Goal: Task Accomplishment & Management: Manage account settings

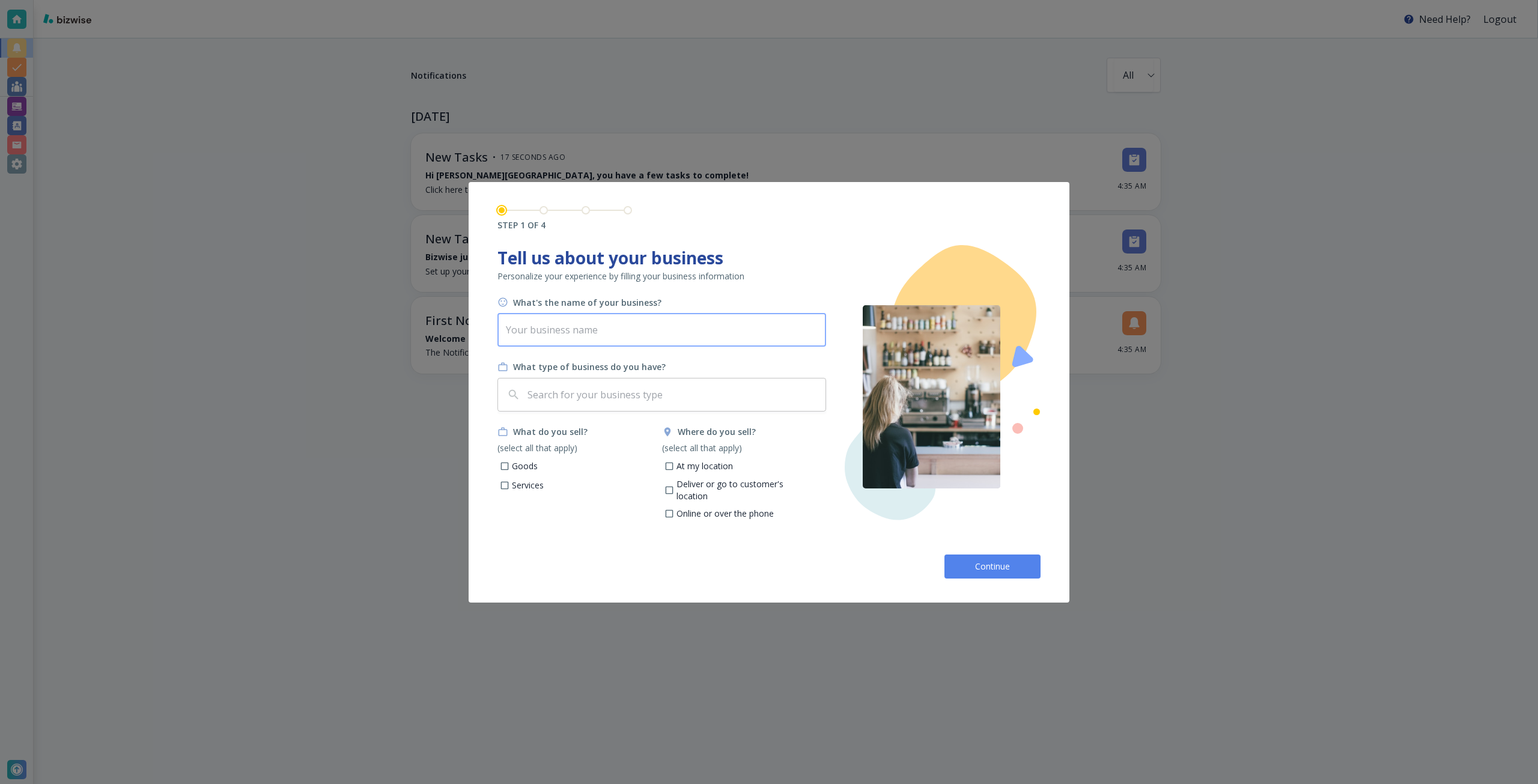
click at [598, 338] on input "text" at bounding box center [662, 330] width 329 height 34
type input "Saving Home RTC"
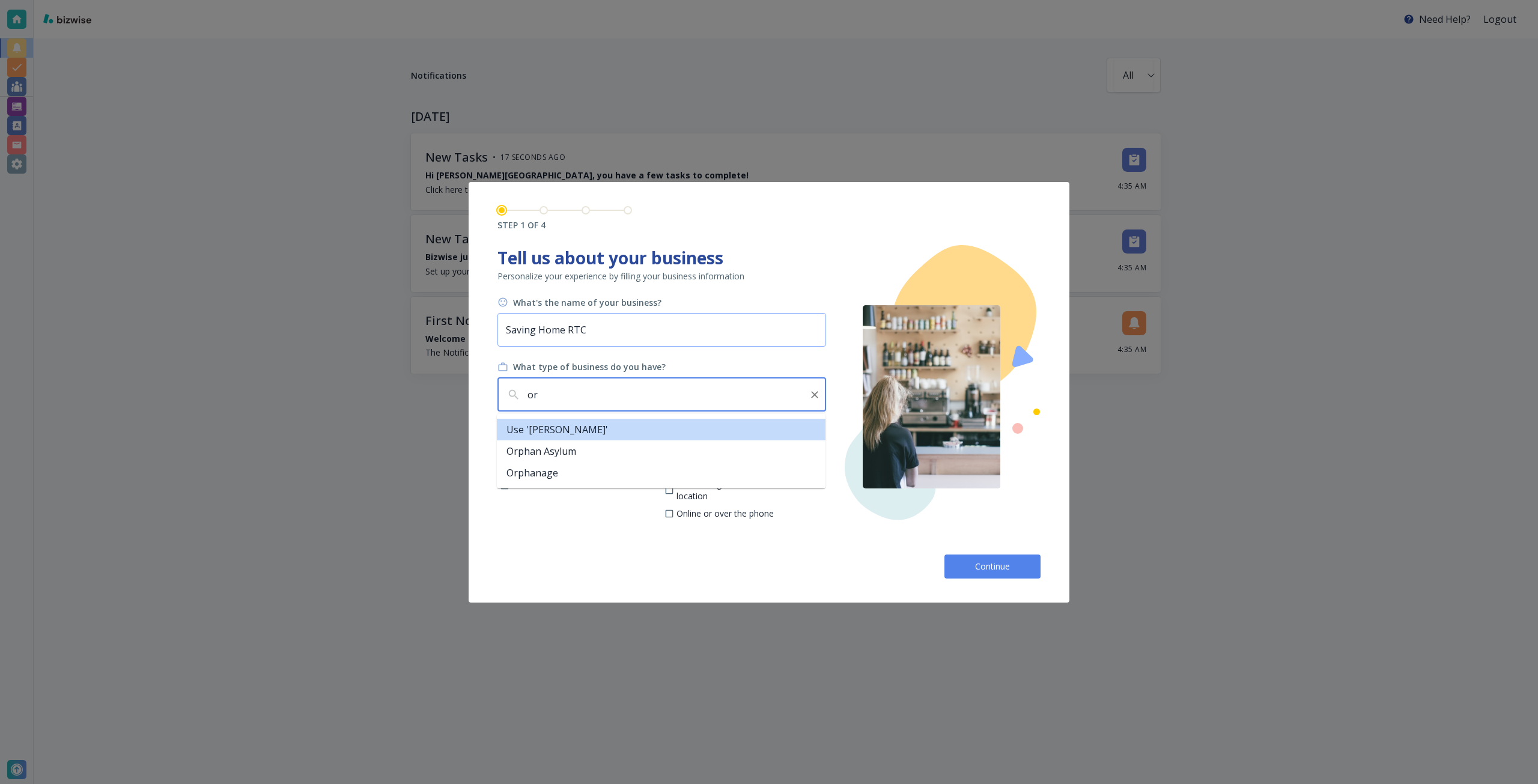
type input "o"
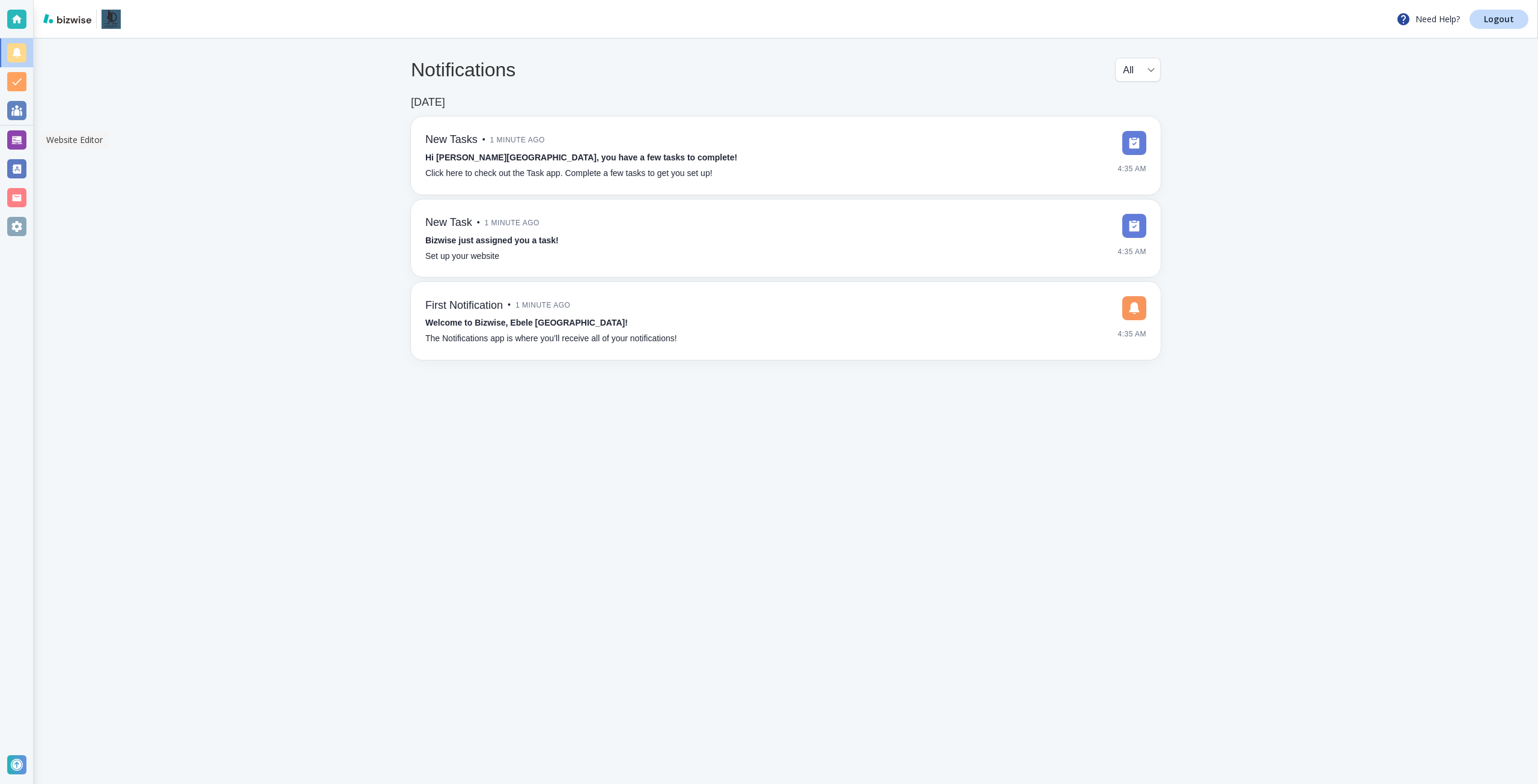
click at [13, 139] on div at bounding box center [17, 140] width 19 height 19
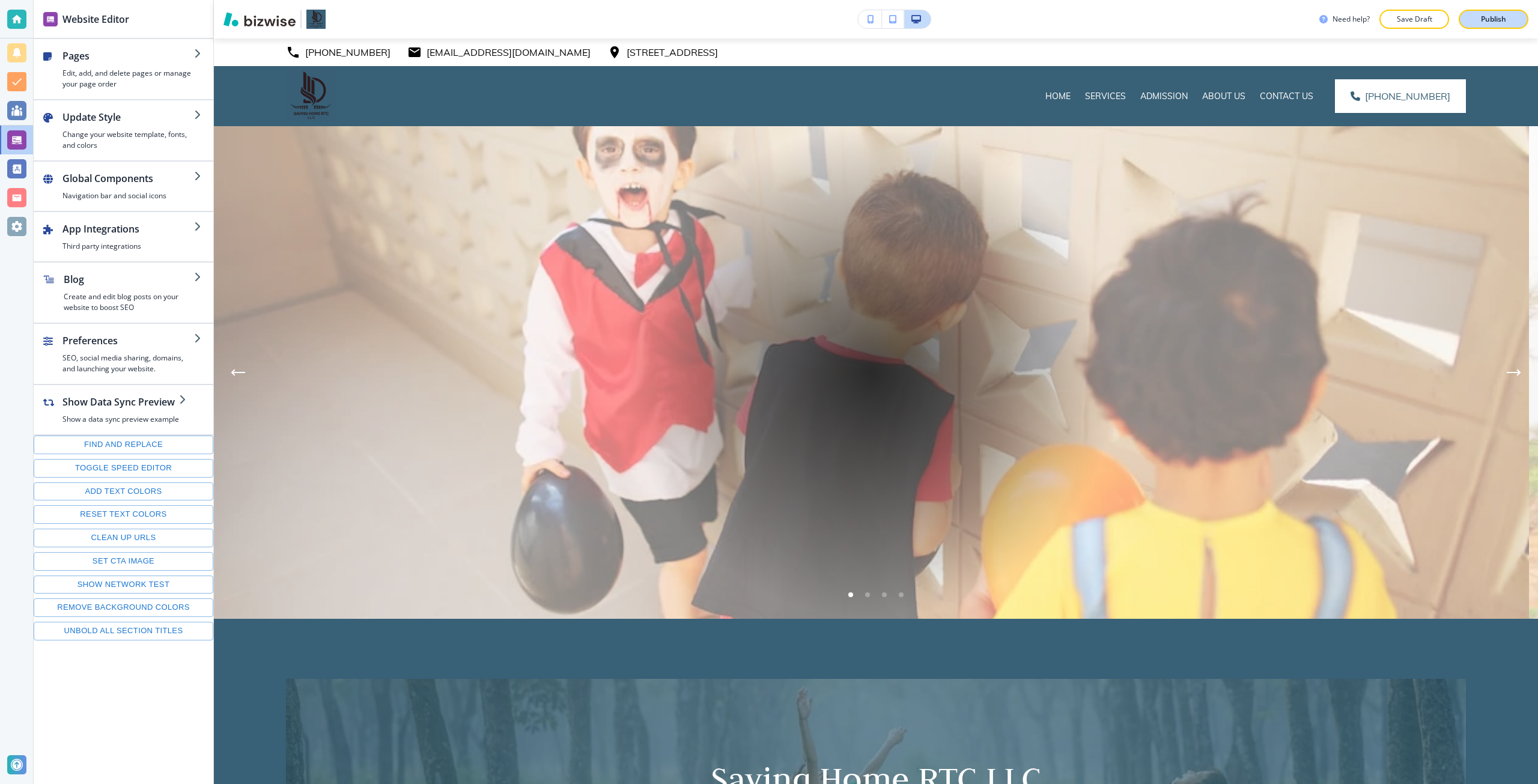
click at [1517, 14] on button "Publish" at bounding box center [1494, 19] width 70 height 19
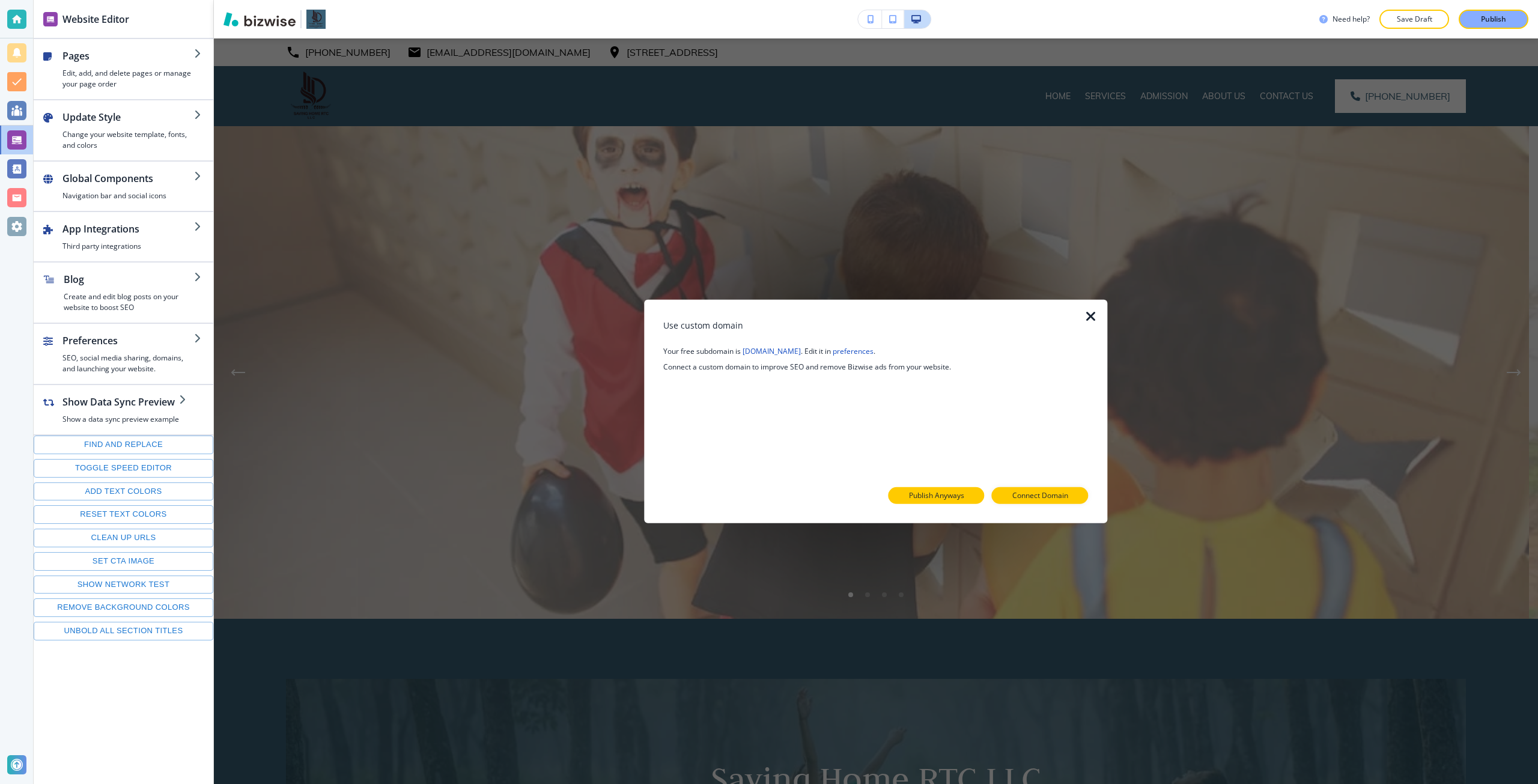
click at [968, 495] on button "Publish Anyways" at bounding box center [937, 495] width 96 height 17
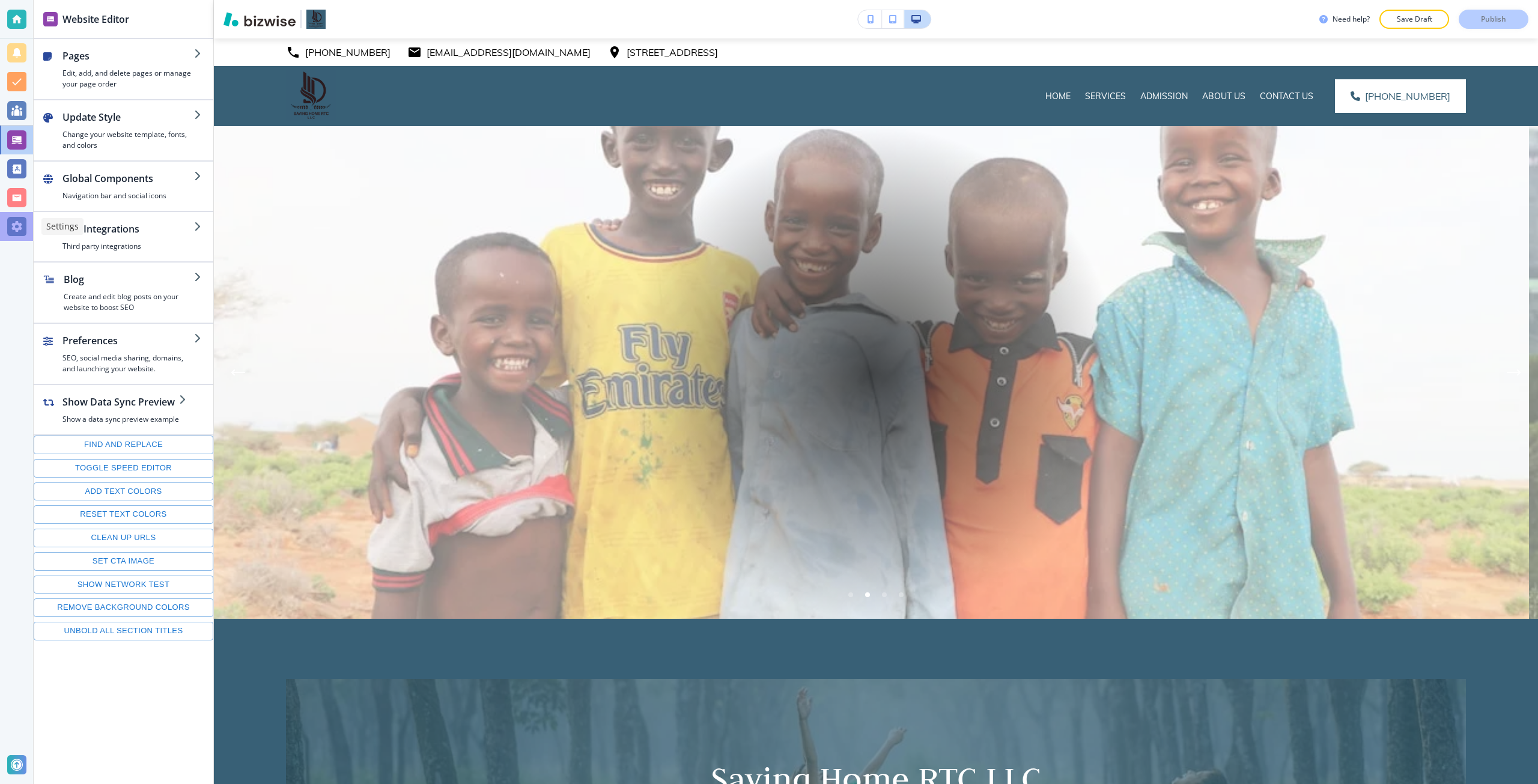
click at [24, 225] on div at bounding box center [17, 226] width 19 height 19
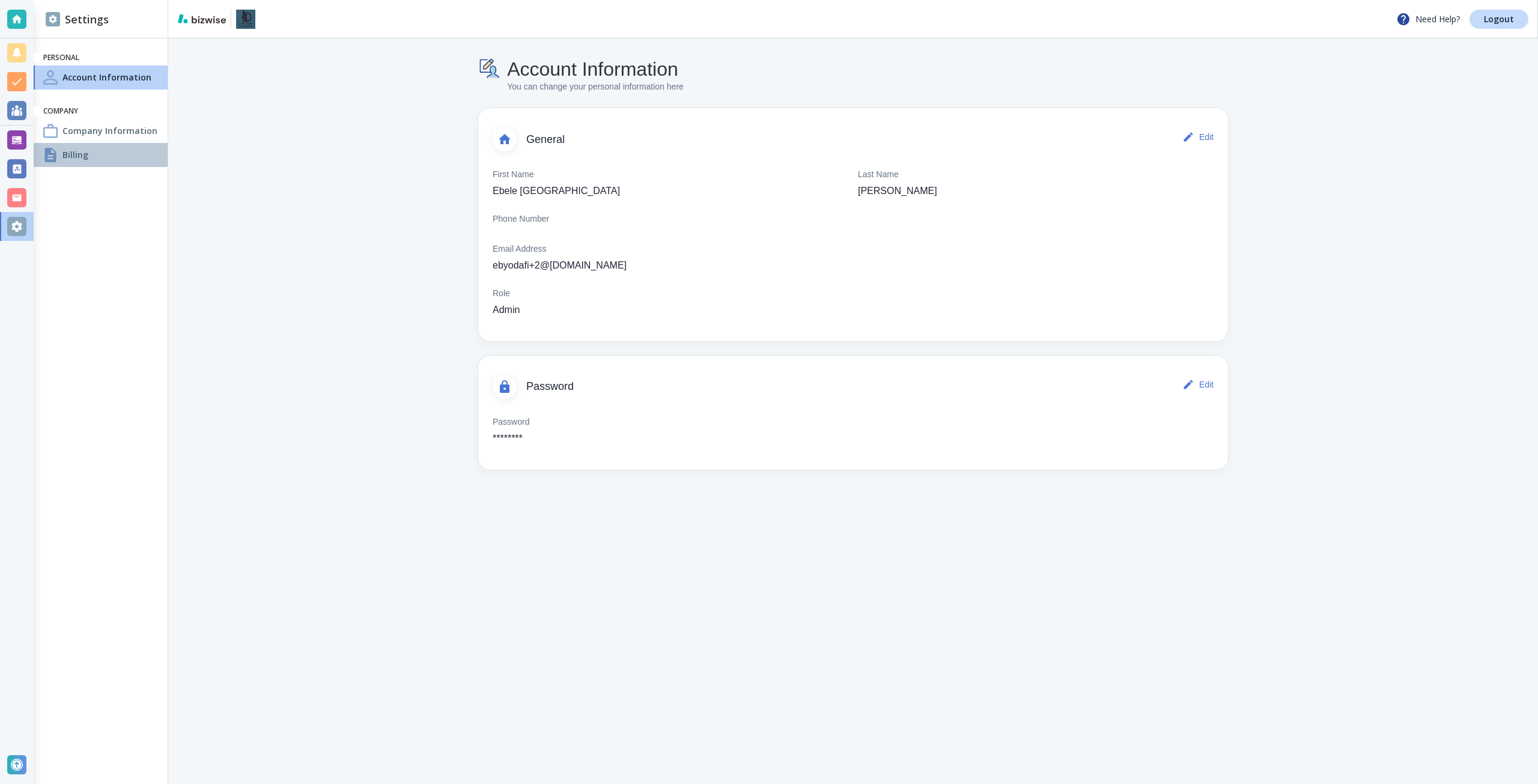
click at [69, 152] on h4 "Billing" at bounding box center [75, 154] width 26 height 13
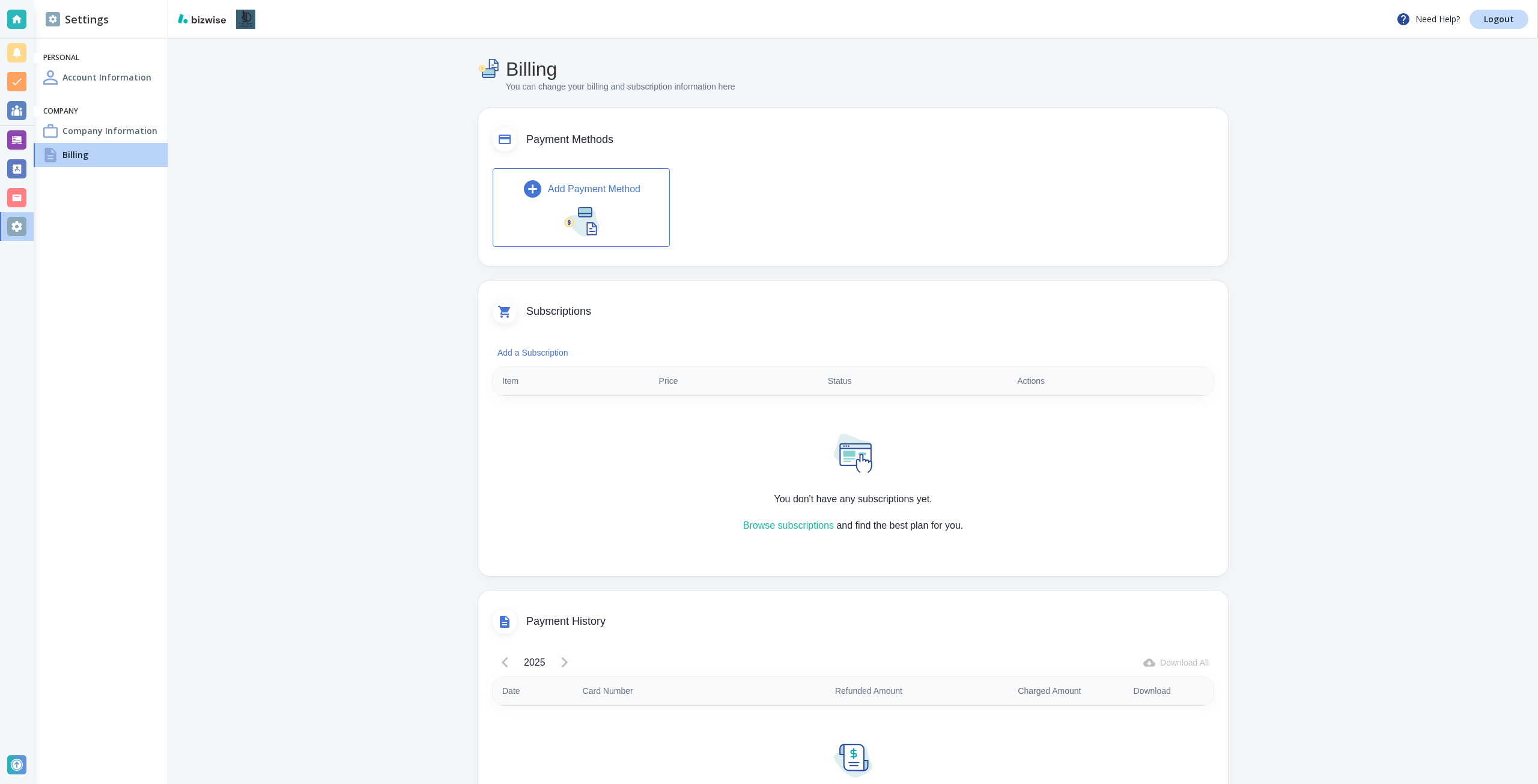
click at [794, 532] on p "Browse subscriptions and find the best plan for you." at bounding box center [853, 526] width 220 height 15
click at [803, 528] on link "Browse subscriptions" at bounding box center [789, 525] width 91 height 10
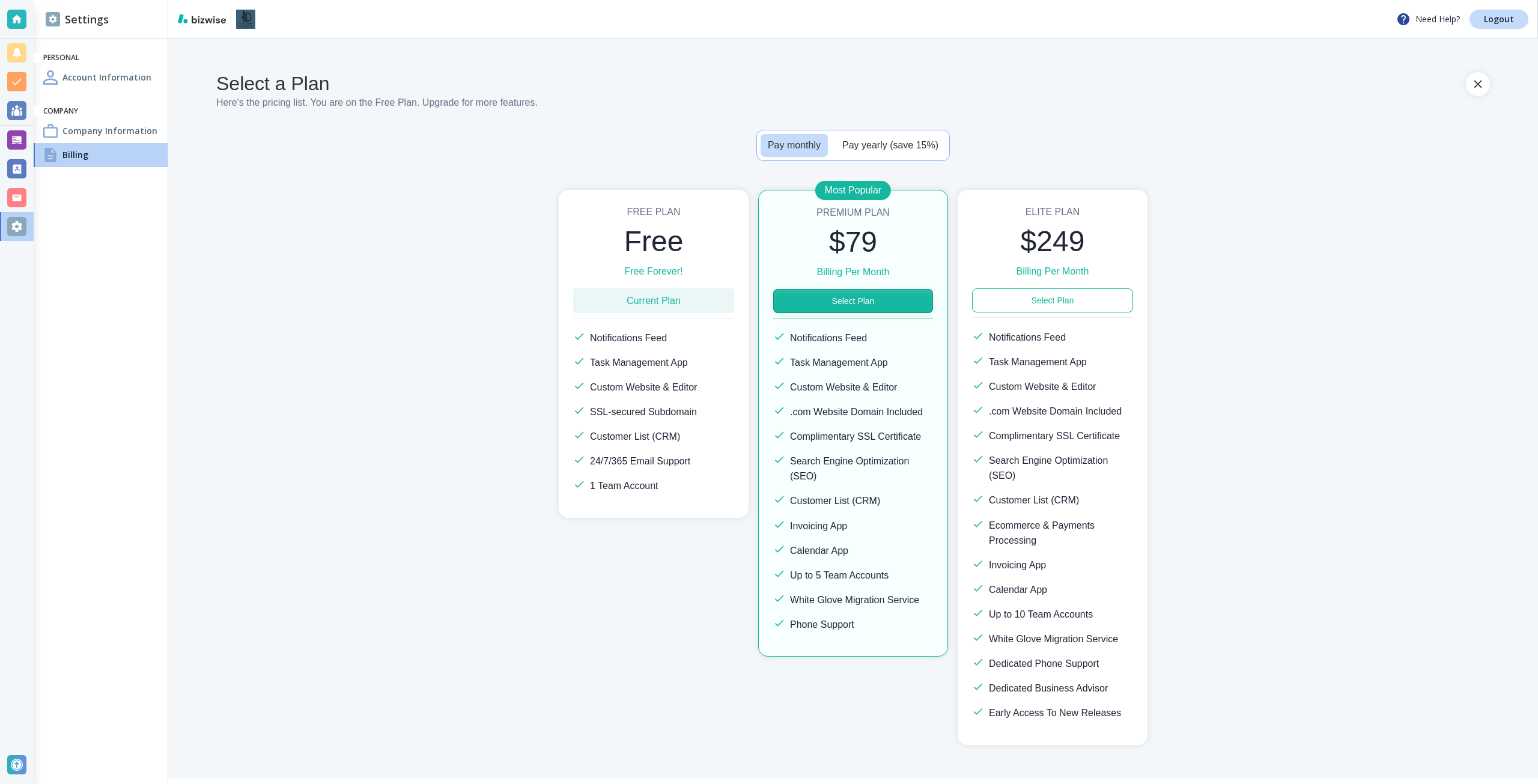
click at [875, 298] on button "Select Plan" at bounding box center [853, 301] width 160 height 24
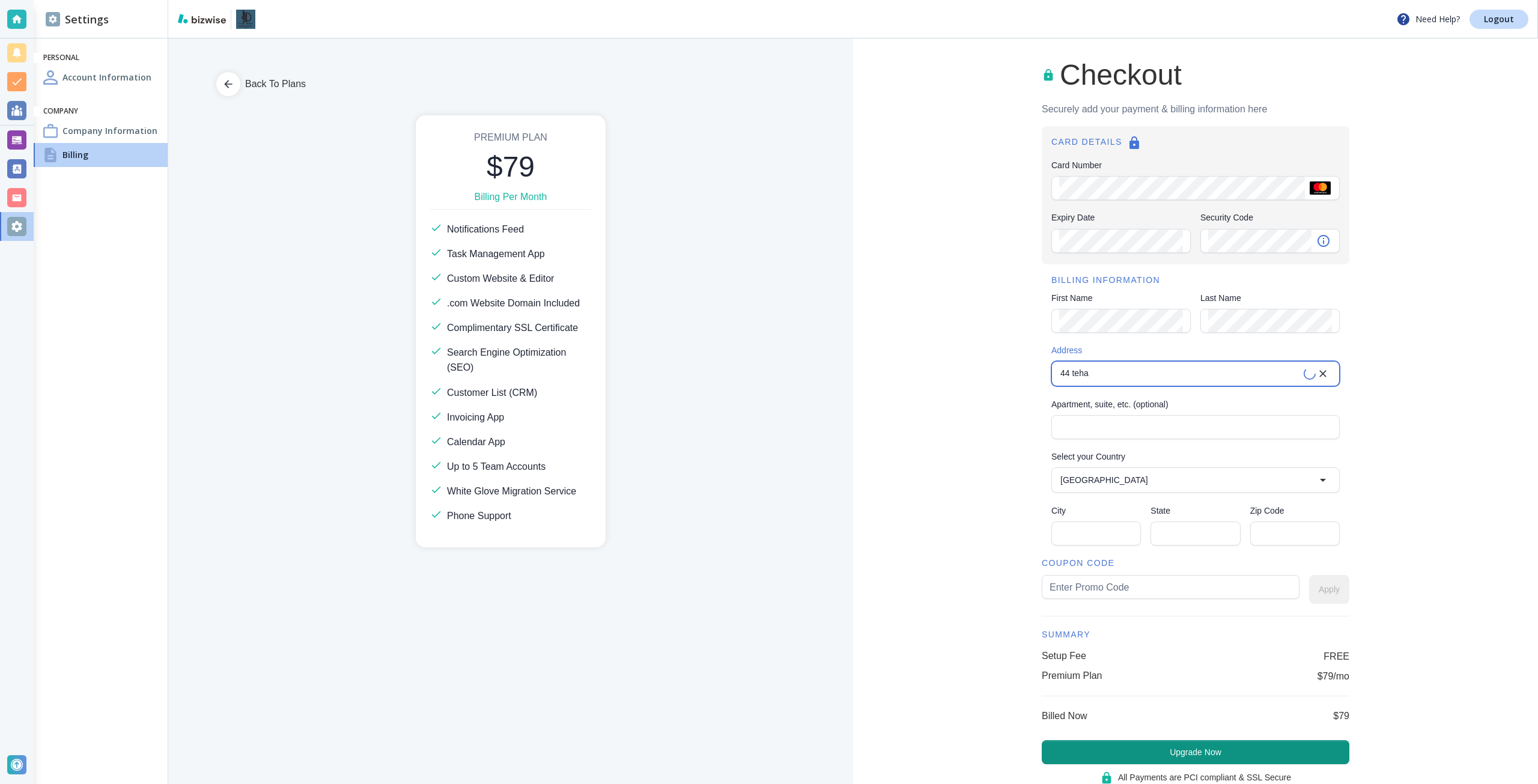
type input "44 Tehama Street"
type input "United States"
type input "San Francisco"
type input "CA"
type input "94105"
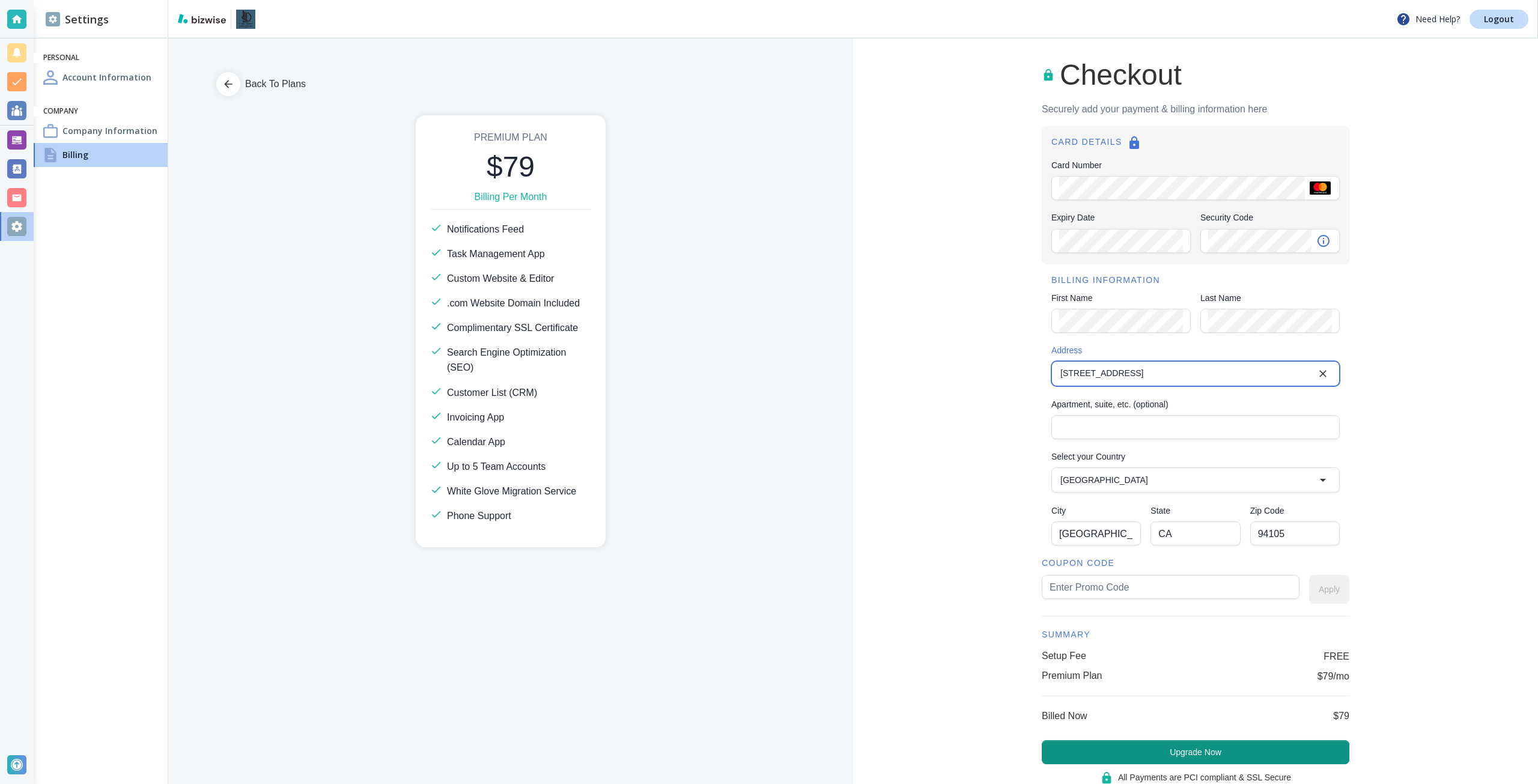
type input "44 Tehama Street"
type input "saving50"
click at [1329, 590] on button "Apply" at bounding box center [1329, 589] width 41 height 29
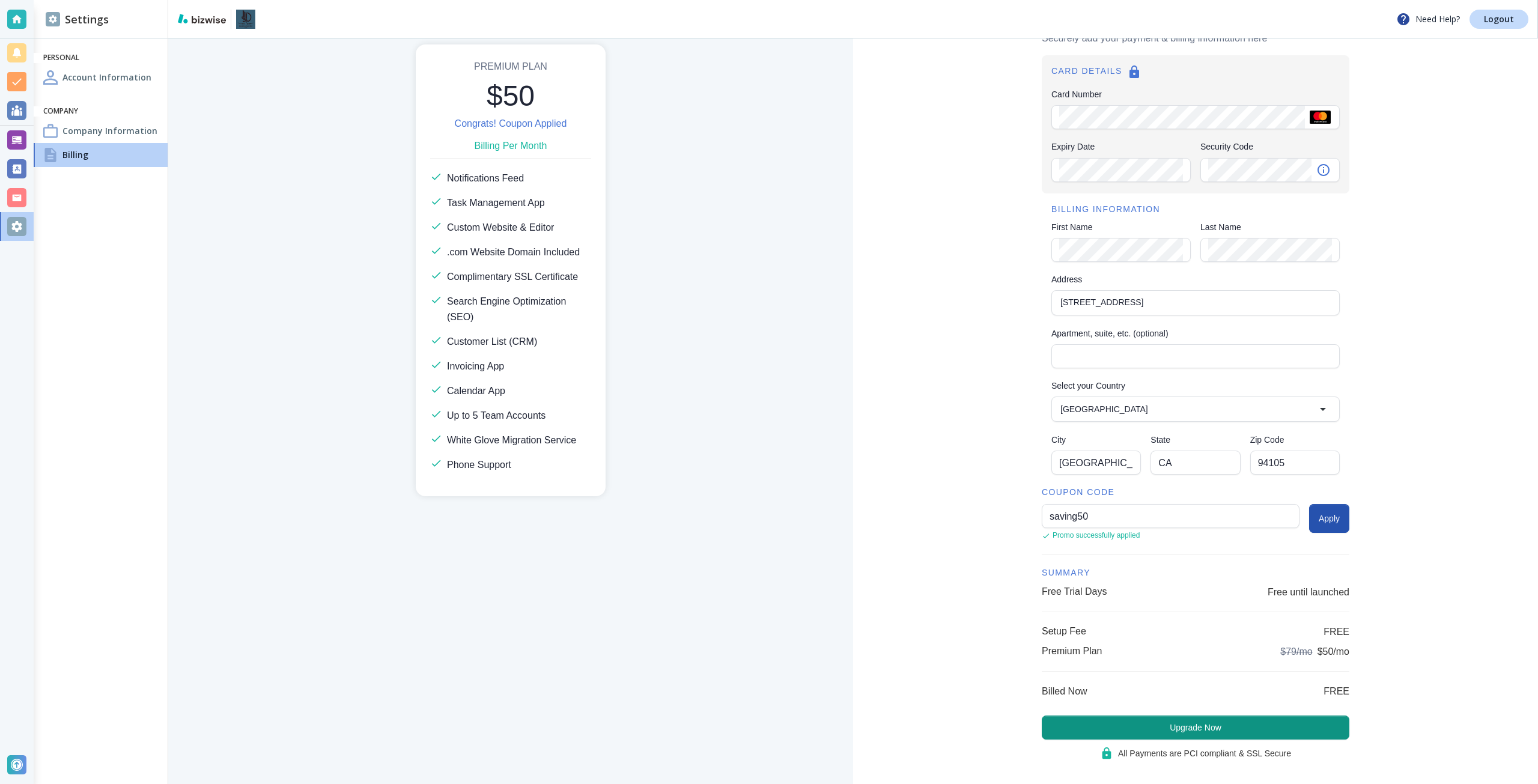
scroll to position [85, 0]
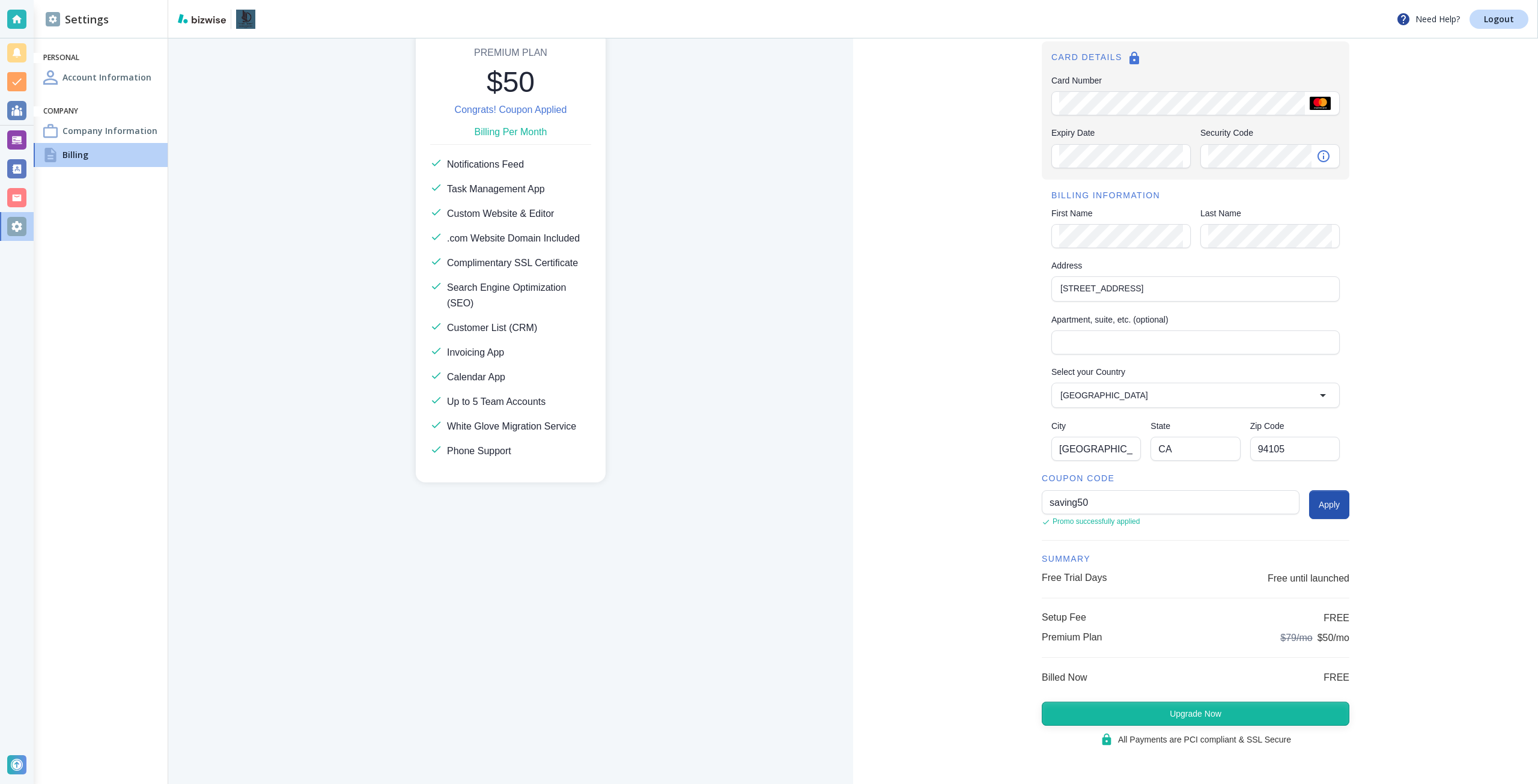
click at [1167, 701] on button "Upgrade Now" at bounding box center [1195, 713] width 307 height 24
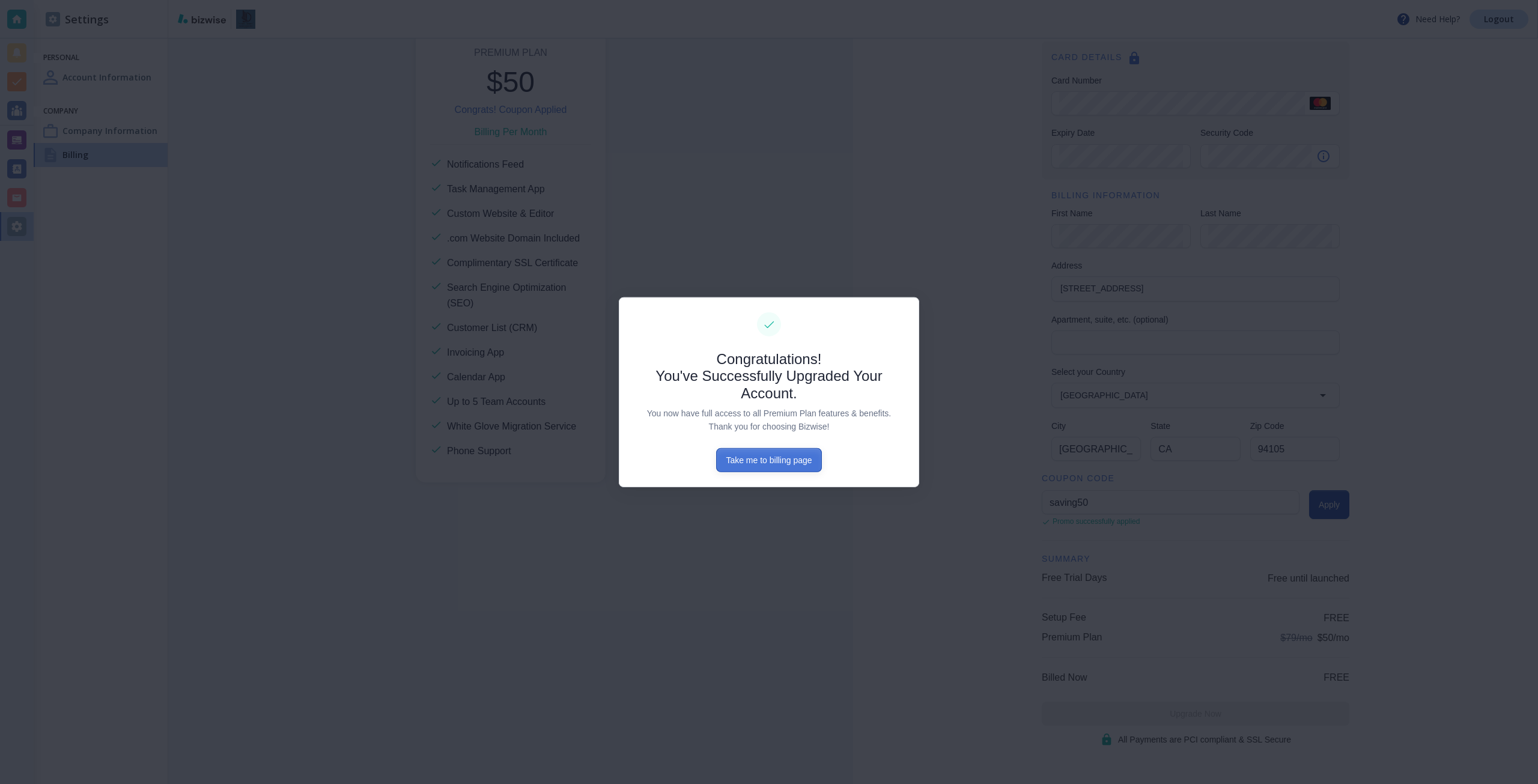
click at [771, 458] on button "Take me to billing page" at bounding box center [769, 460] width 105 height 24
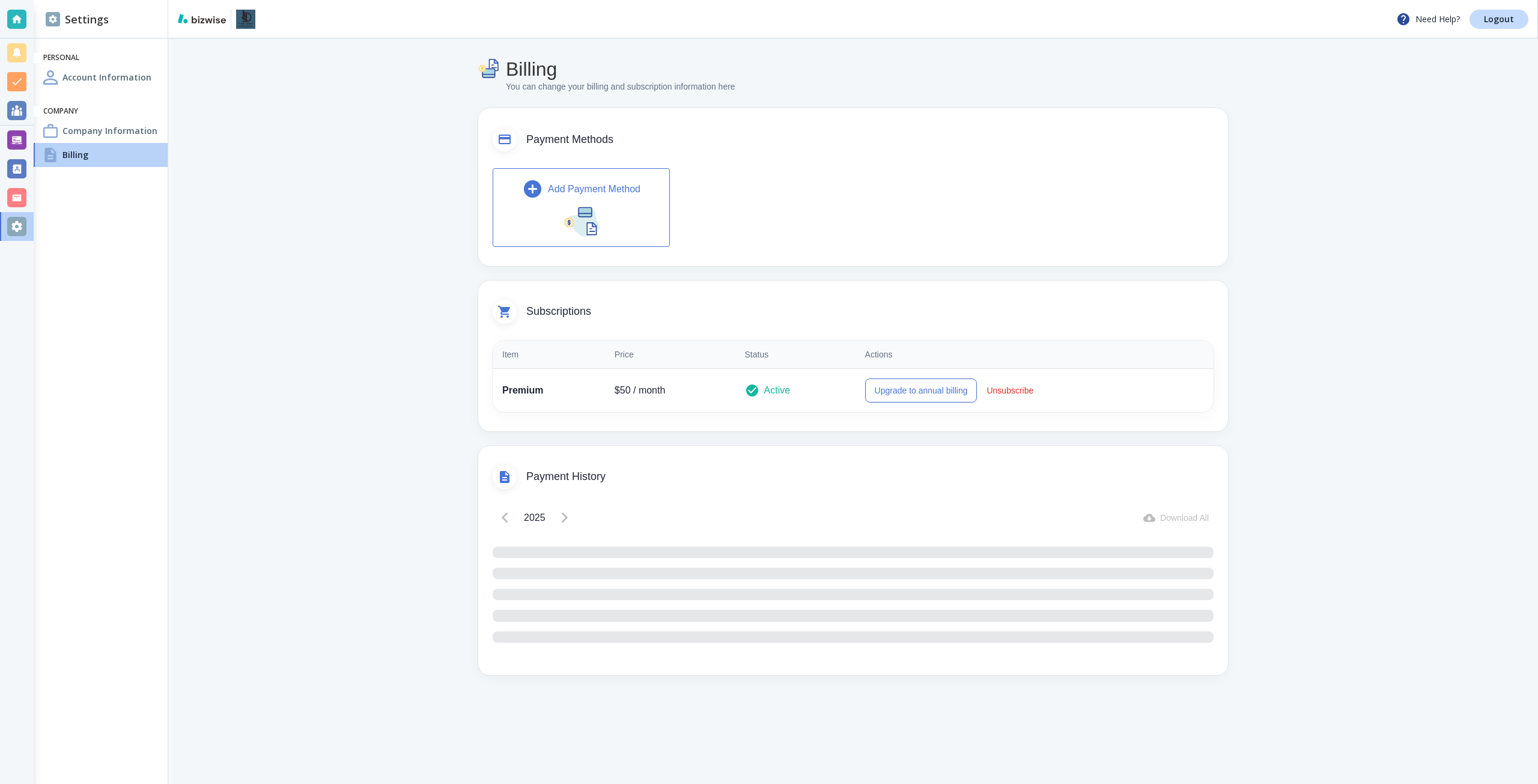
drag, startPoint x: 105, startPoint y: 108, endPoint x: 118, endPoint y: 116, distance: 15.3
click at [108, 110] on h6 "Company" at bounding box center [101, 111] width 115 height 10
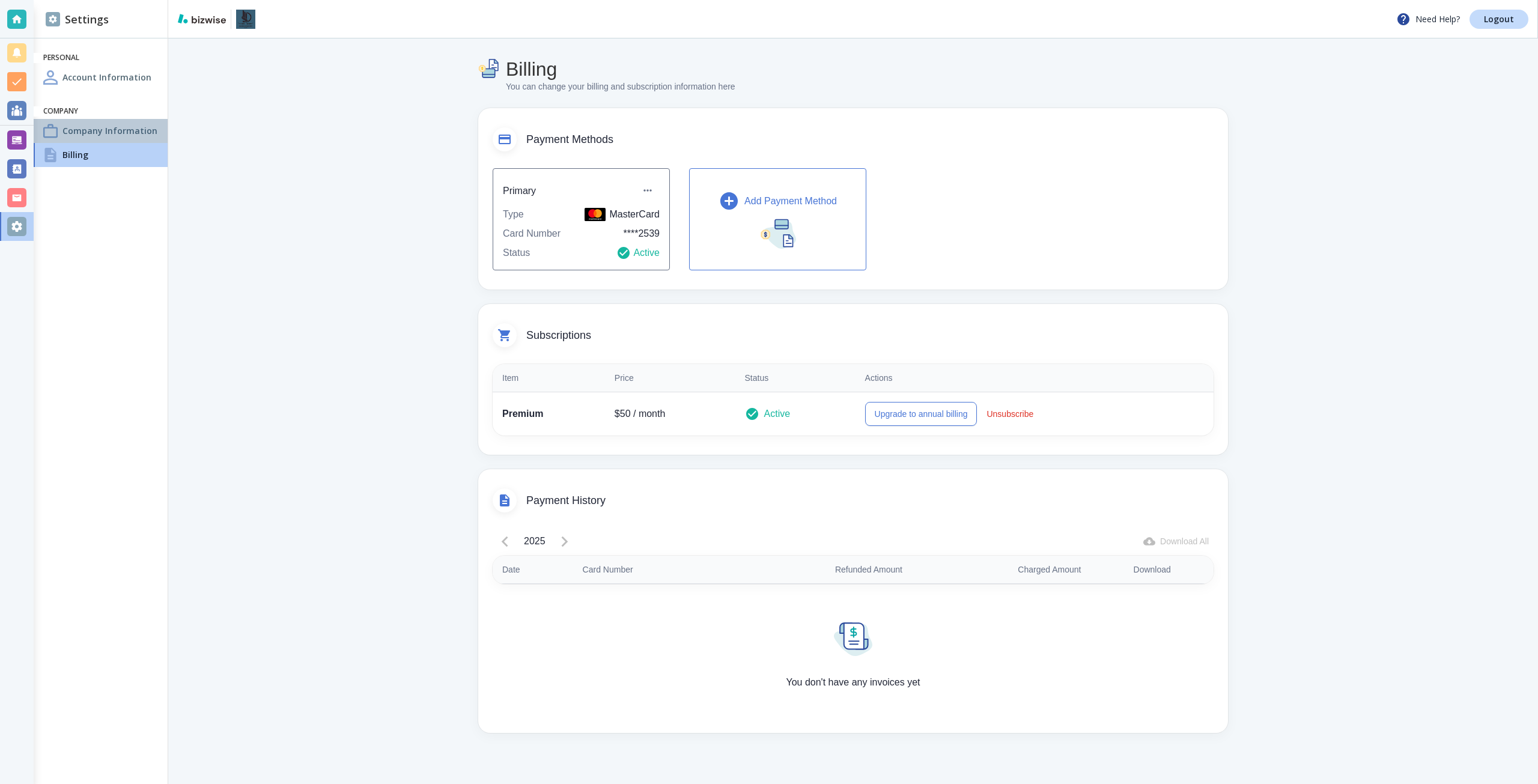
click at [125, 119] on div "Company Information" at bounding box center [101, 130] width 134 height 24
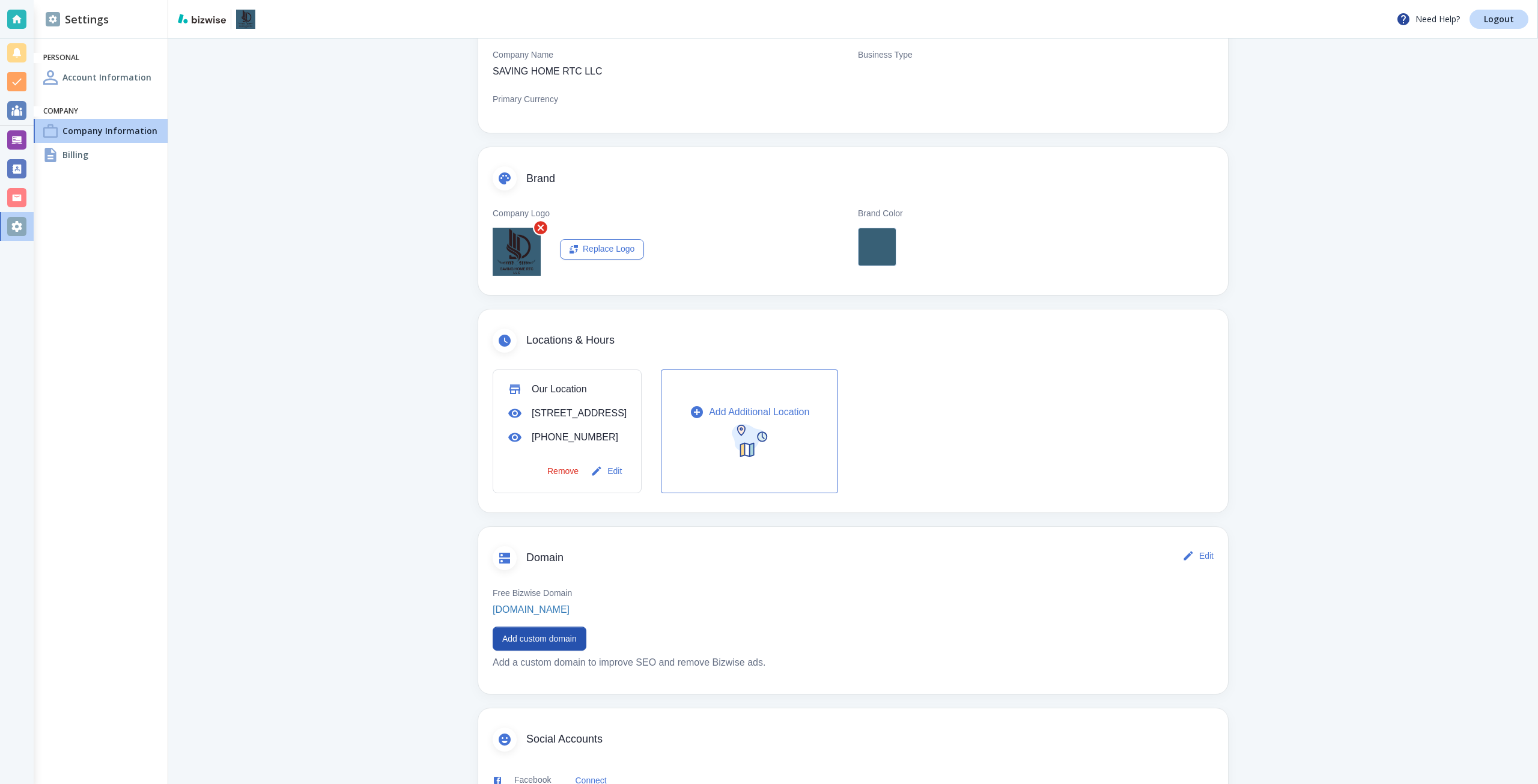
scroll to position [181, 0]
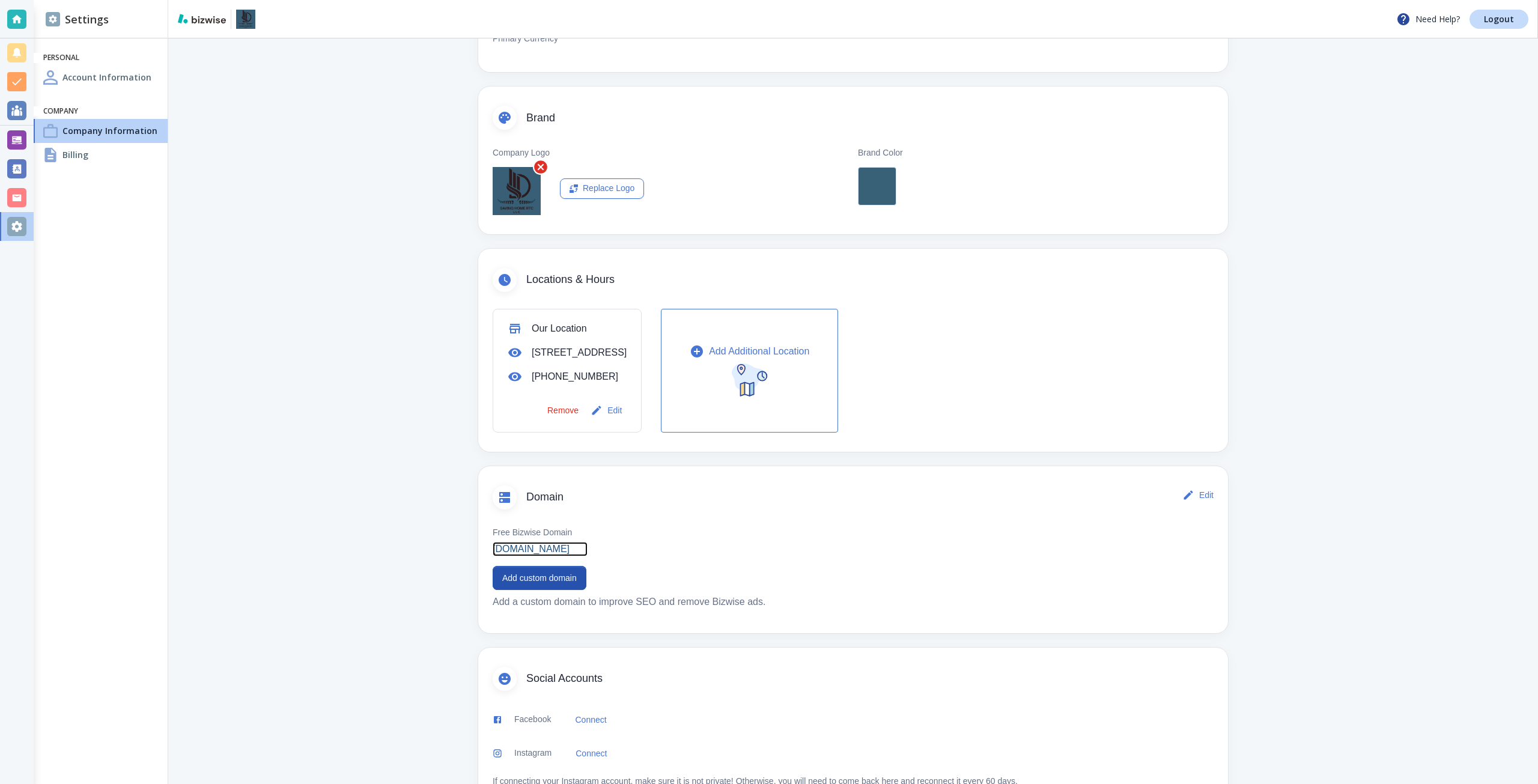
click at [567, 556] on p "[DOMAIN_NAME]" at bounding box center [531, 549] width 77 height 15
click at [562, 590] on button "Add custom domain" at bounding box center [539, 578] width 94 height 24
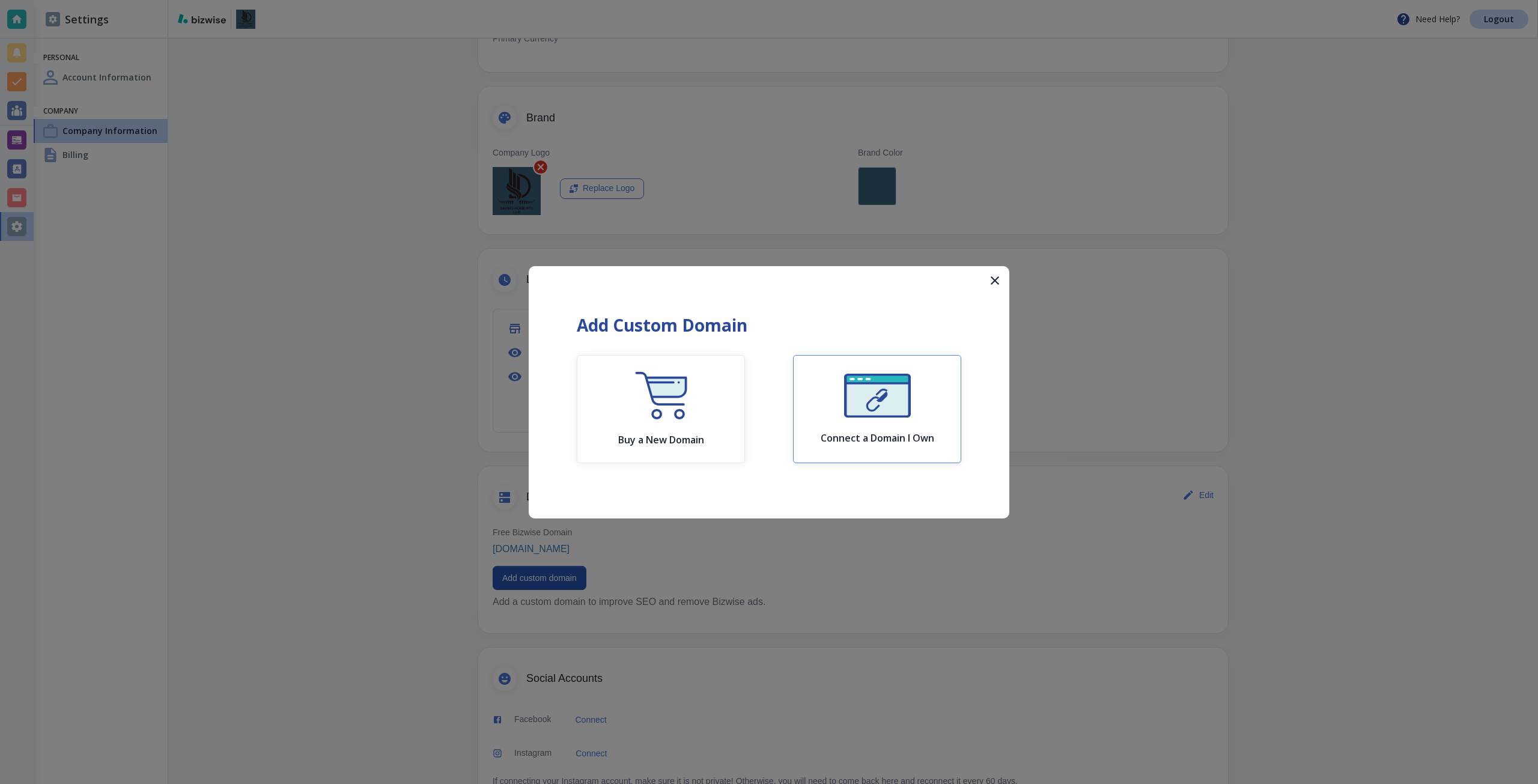
click at [851, 406] on img "button" at bounding box center [878, 396] width 66 height 44
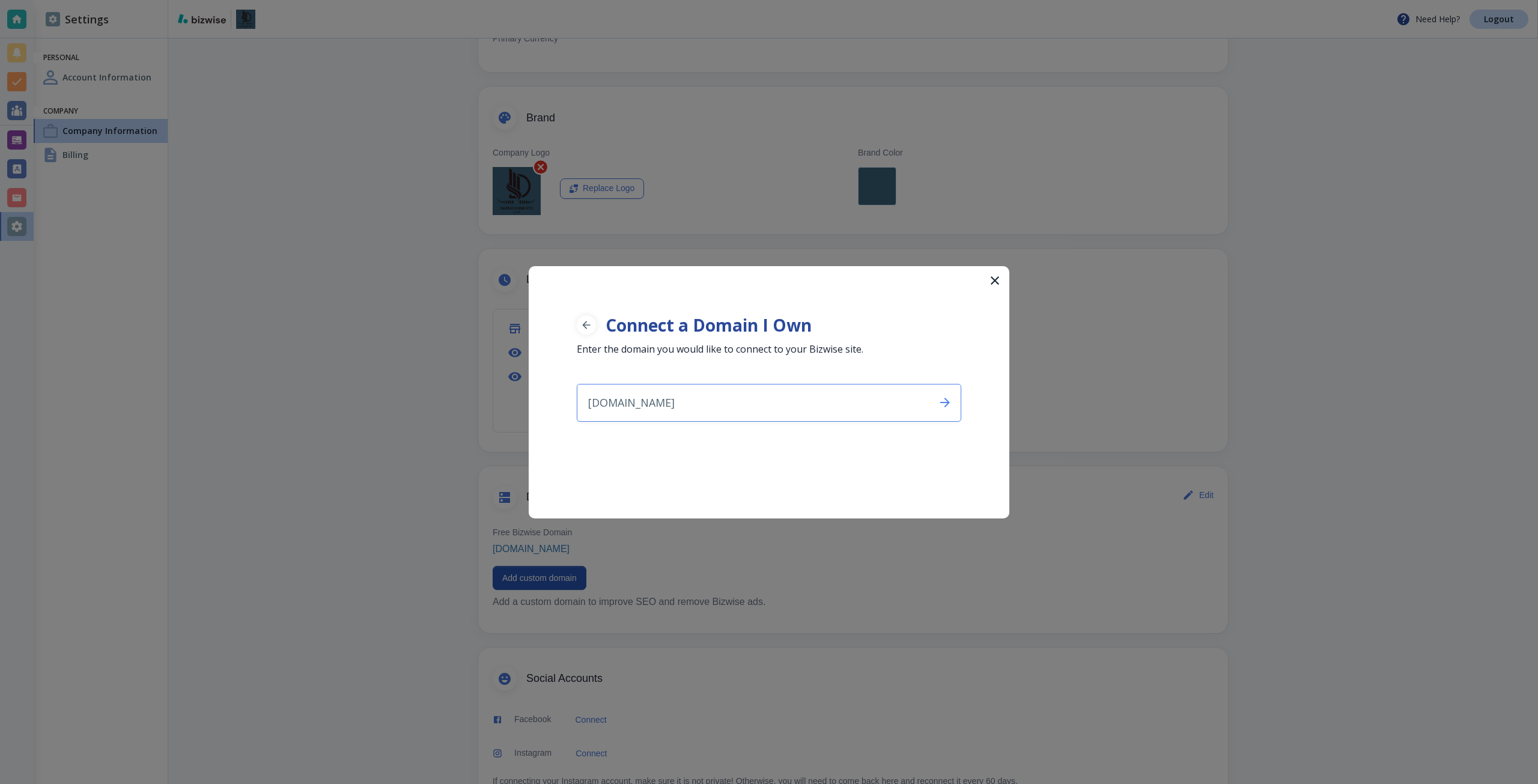
drag, startPoint x: 593, startPoint y: 410, endPoint x: 576, endPoint y: 410, distance: 17.0
click at [576, 410] on div "Connect a Domain I Own Enter the domain you would like to connect to your Bizwi…" at bounding box center [769, 343] width 480 height 155
type input "[DOMAIN_NAME]"
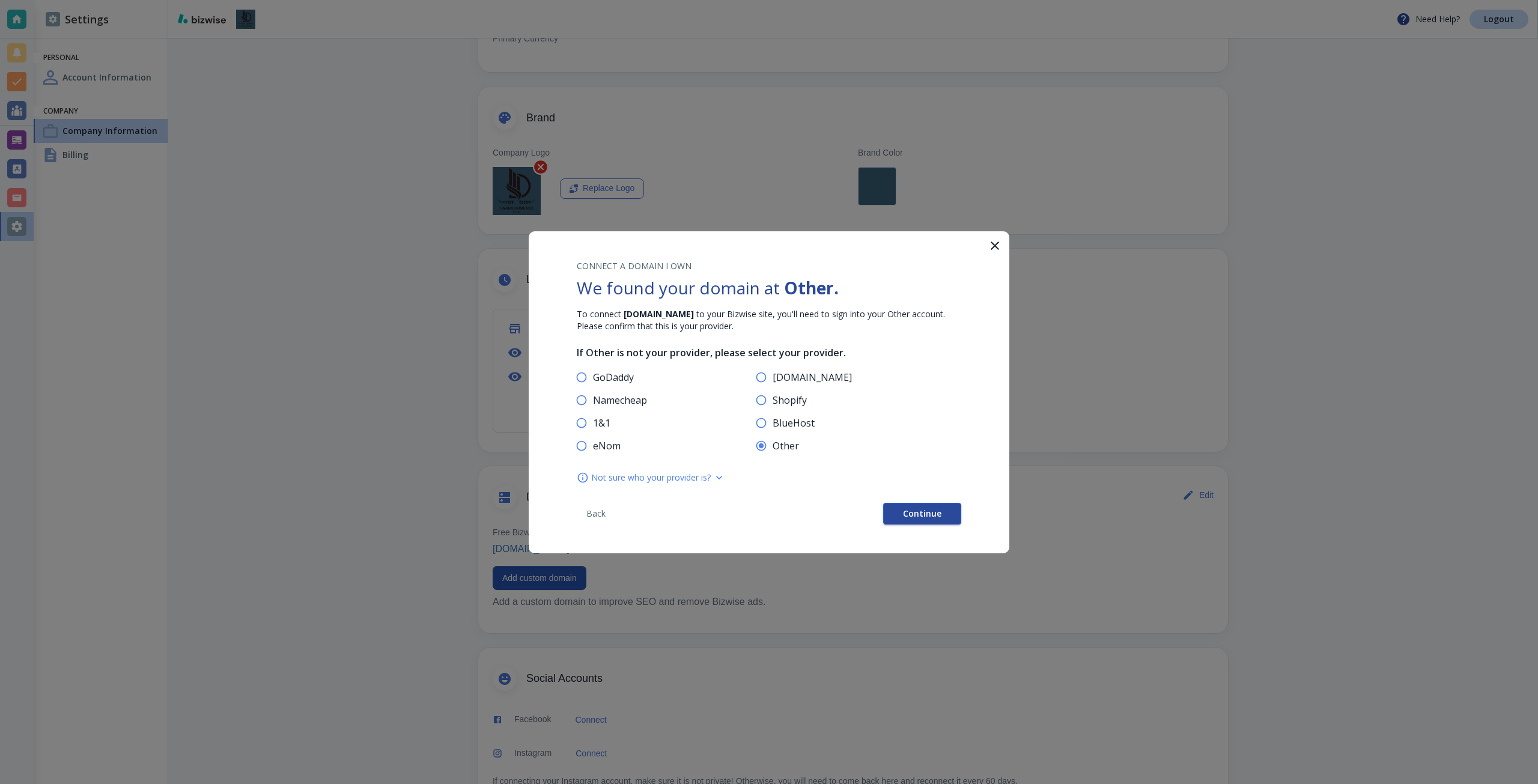
click at [917, 505] on button "Continue" at bounding box center [923, 513] width 78 height 21
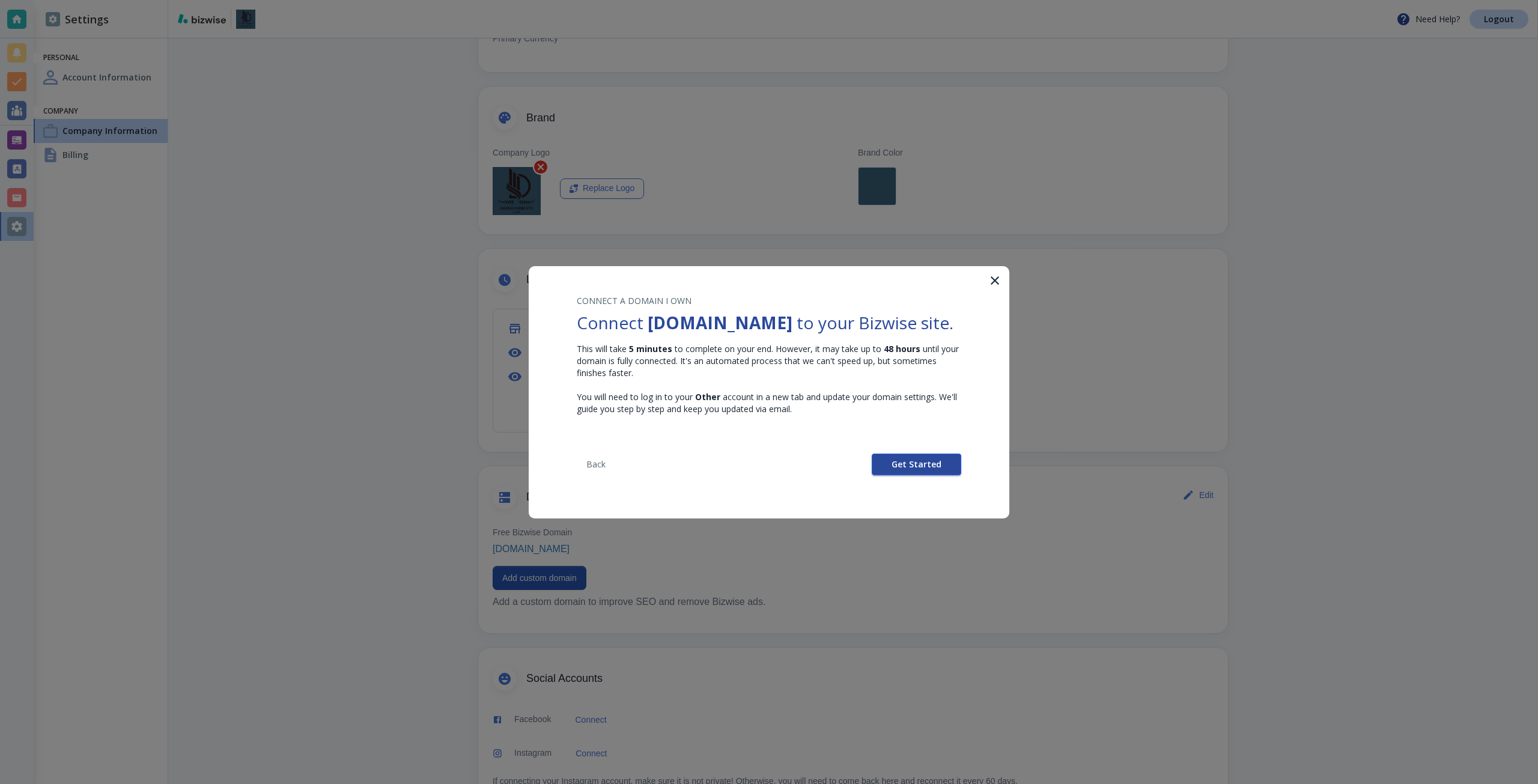
click at [889, 475] on button "Get Started" at bounding box center [916, 464] width 89 height 21
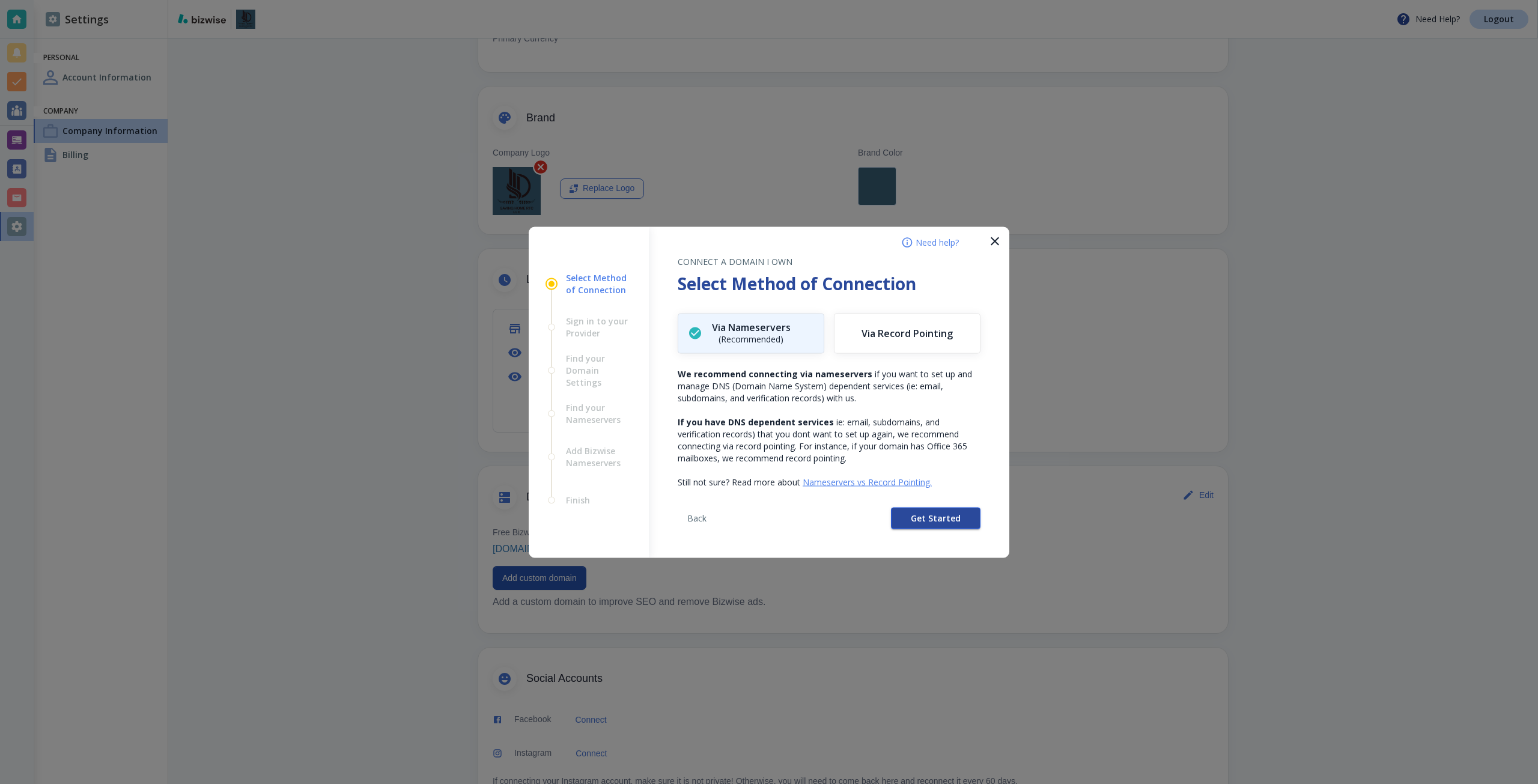
click at [902, 516] on button "Get Started" at bounding box center [935, 517] width 89 height 21
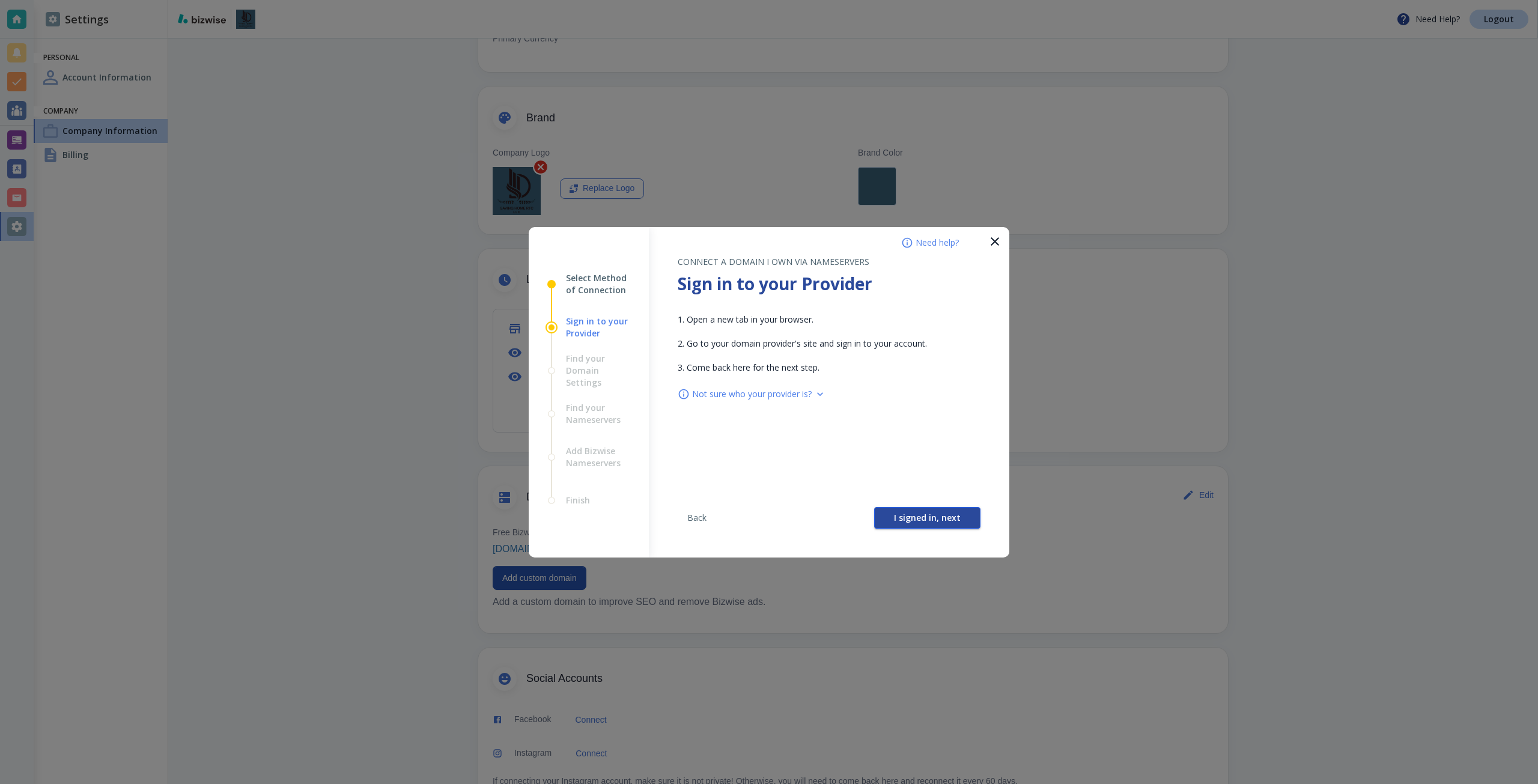
click at [890, 514] on button "I signed in, next" at bounding box center [927, 517] width 106 height 21
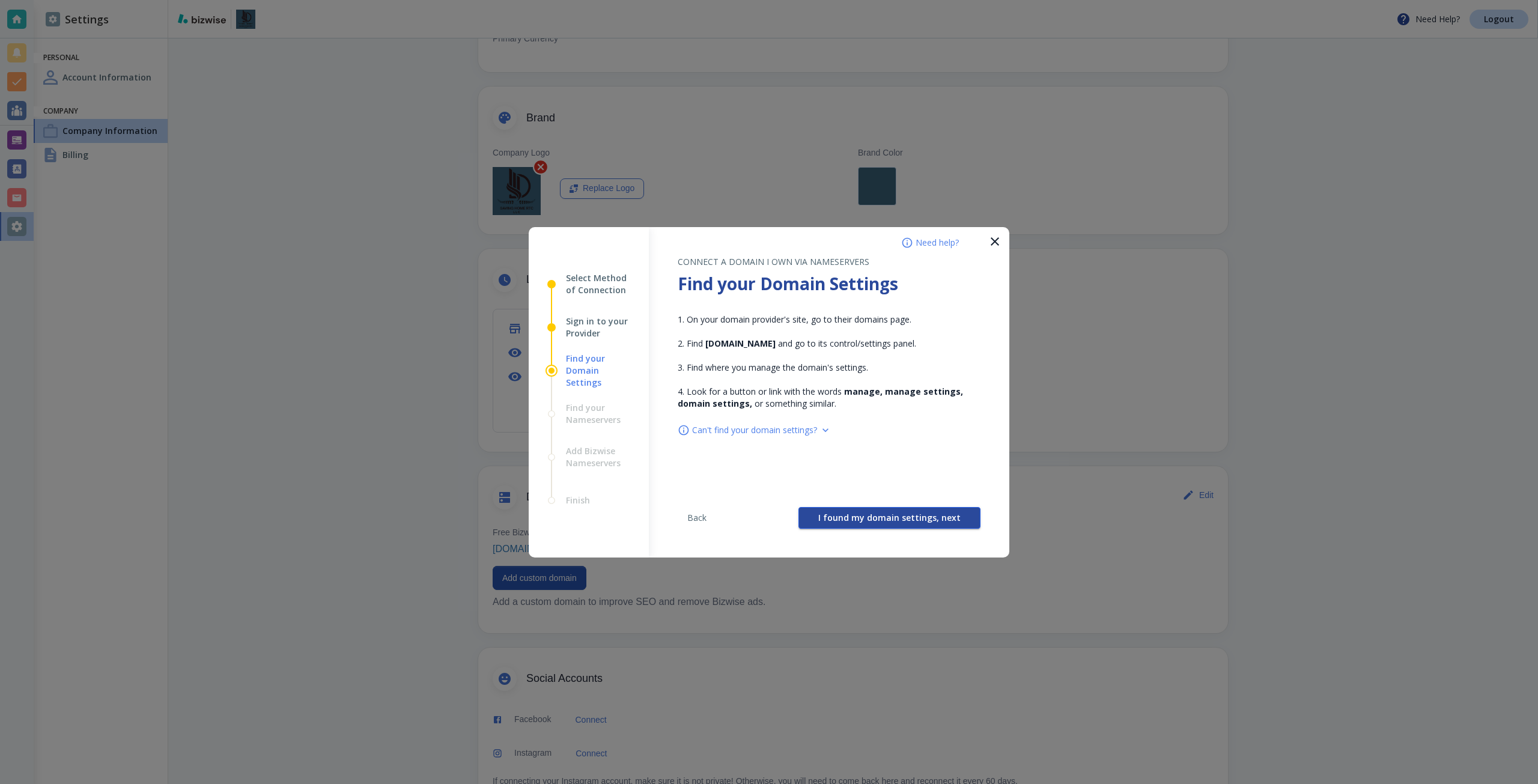
click at [884, 514] on span "I found my domain settings, next" at bounding box center [889, 517] width 142 height 8
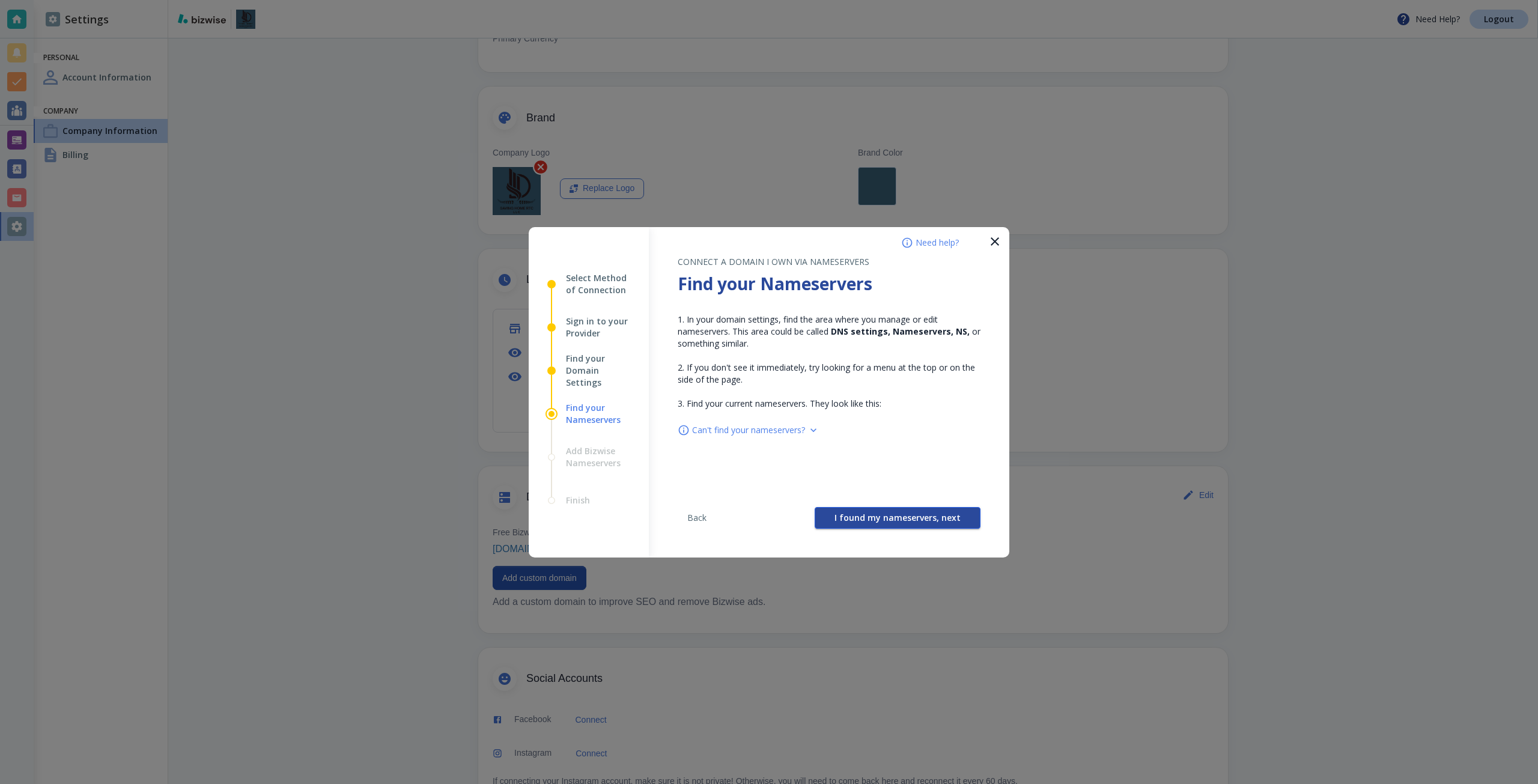
click at [886, 511] on button "I found my nameservers, next" at bounding box center [898, 517] width 166 height 21
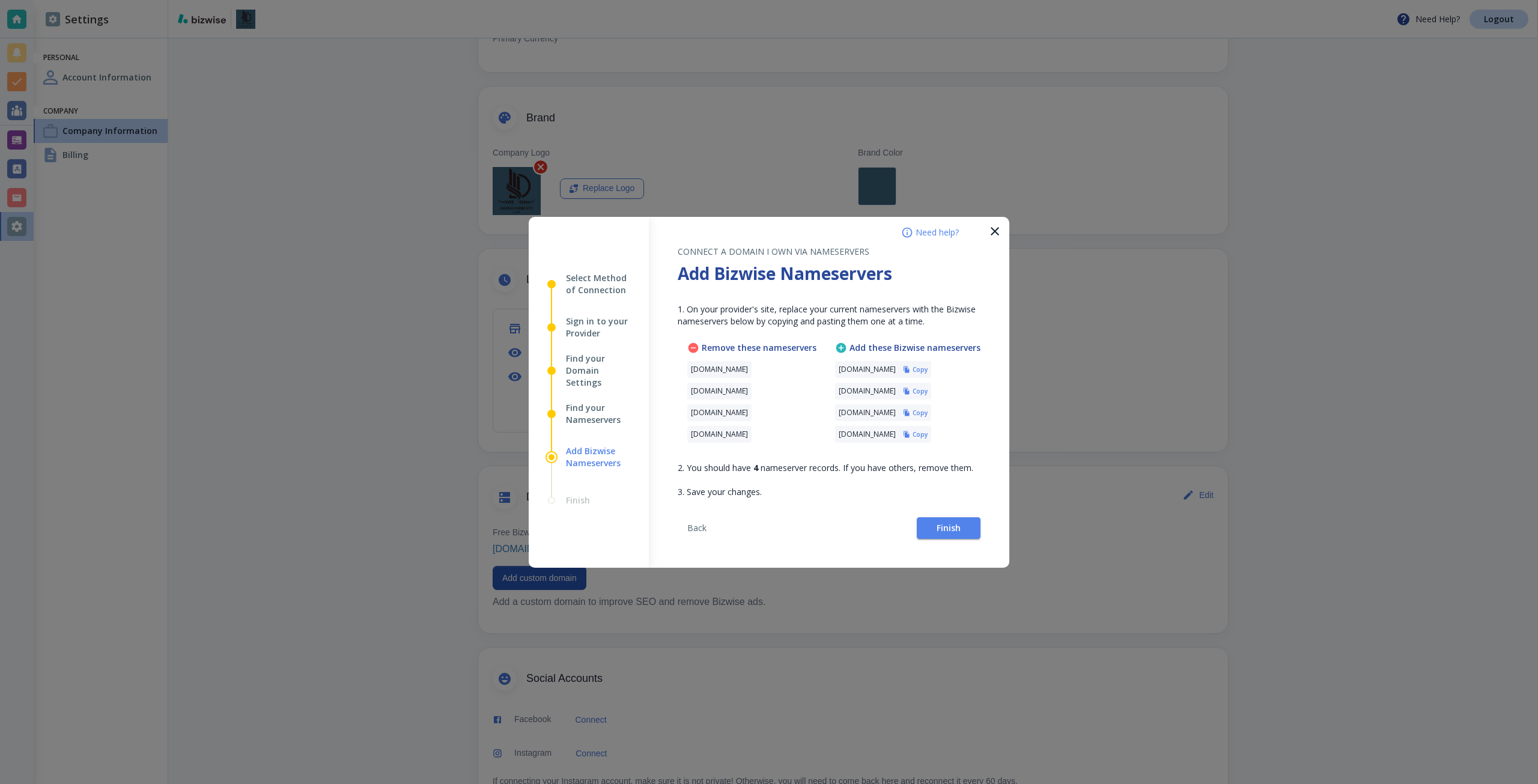
click at [928, 371] on h6 "Copy" at bounding box center [920, 369] width 15 height 8
click at [920, 525] on button "Finish" at bounding box center [948, 528] width 63 height 21
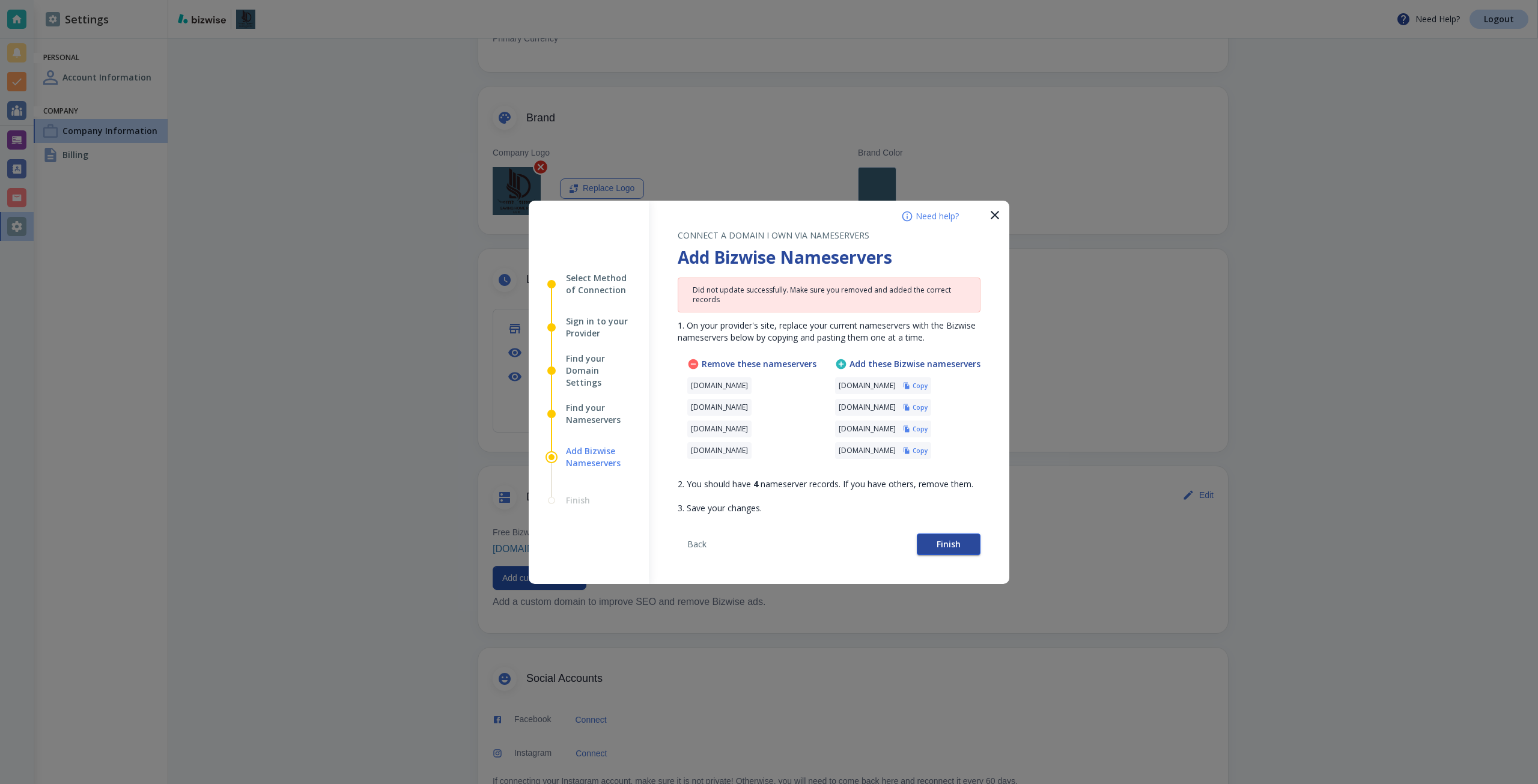
click at [948, 541] on span "Finish" at bounding box center [948, 544] width 24 height 8
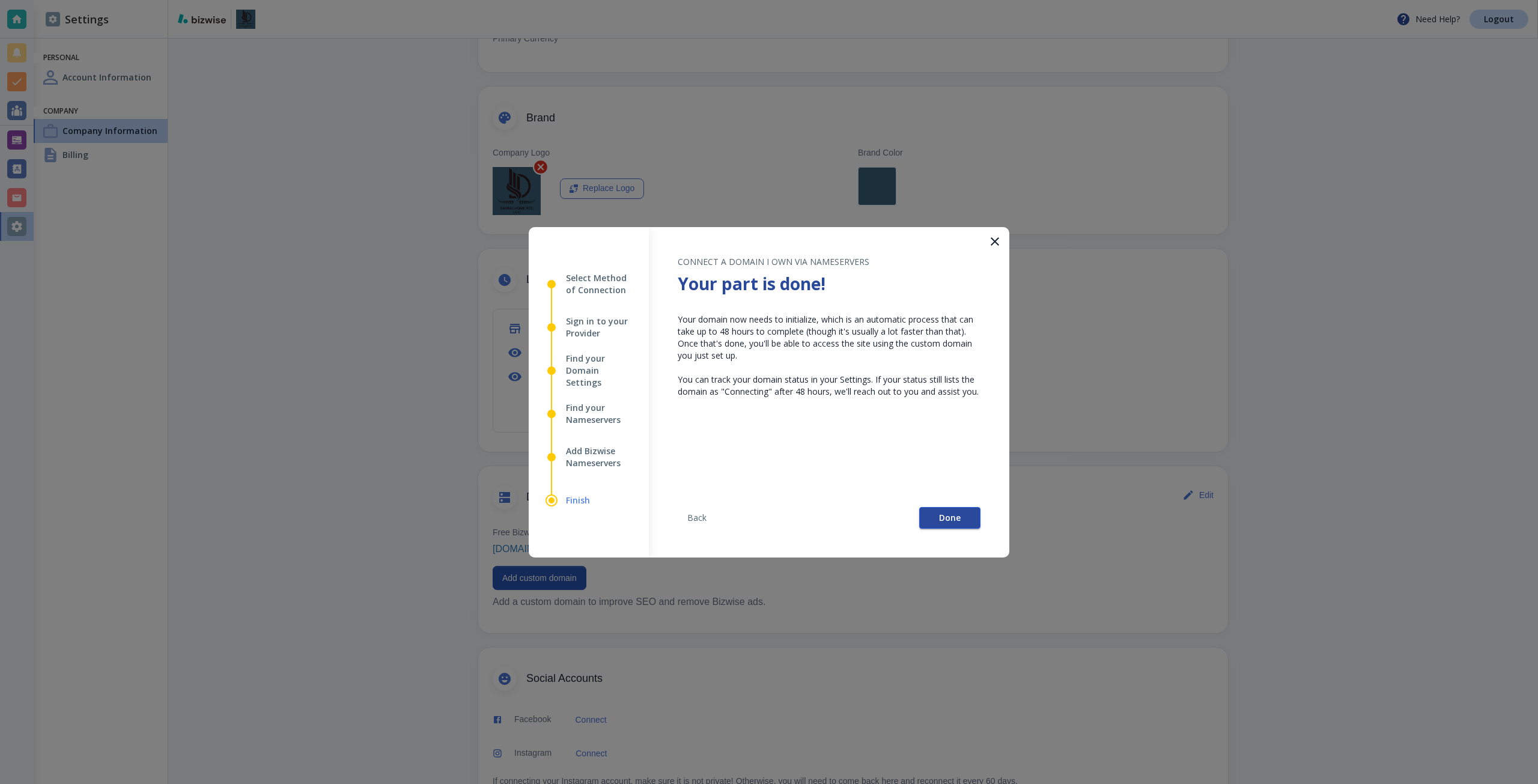
click at [943, 527] on button "Done" at bounding box center [949, 517] width 61 height 21
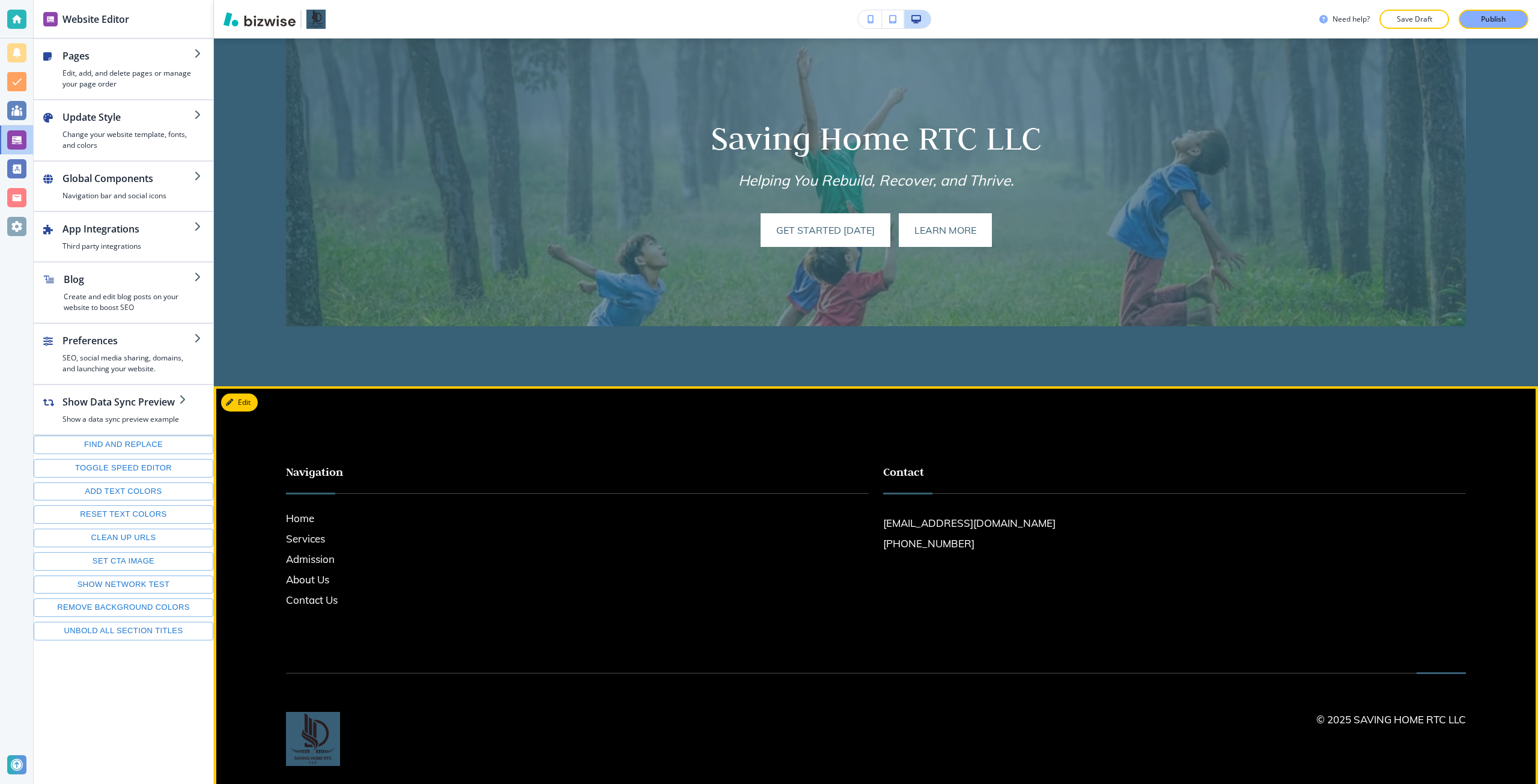
scroll to position [667, 0]
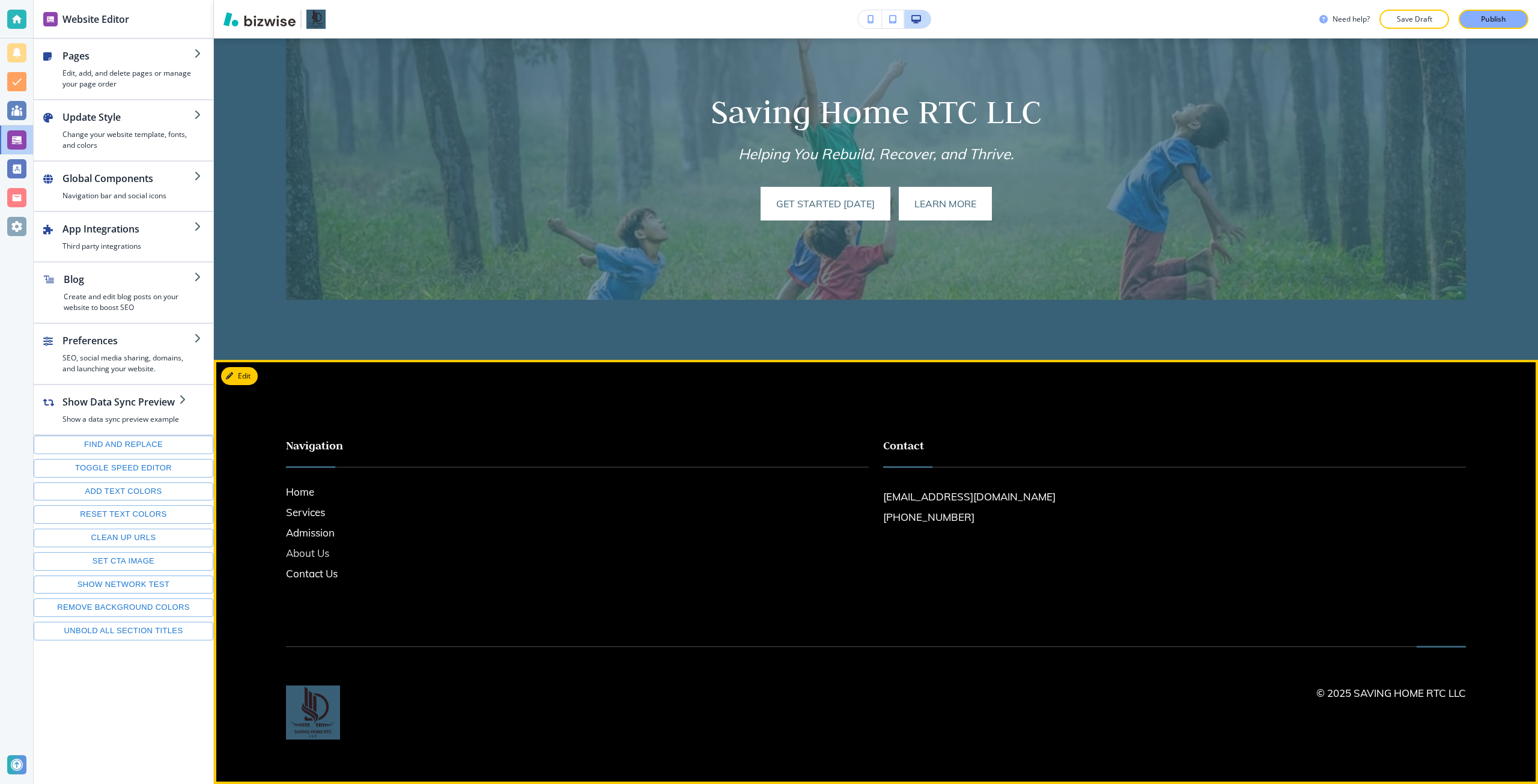
click at [321, 554] on h6 "About Us" at bounding box center [577, 553] width 583 height 15
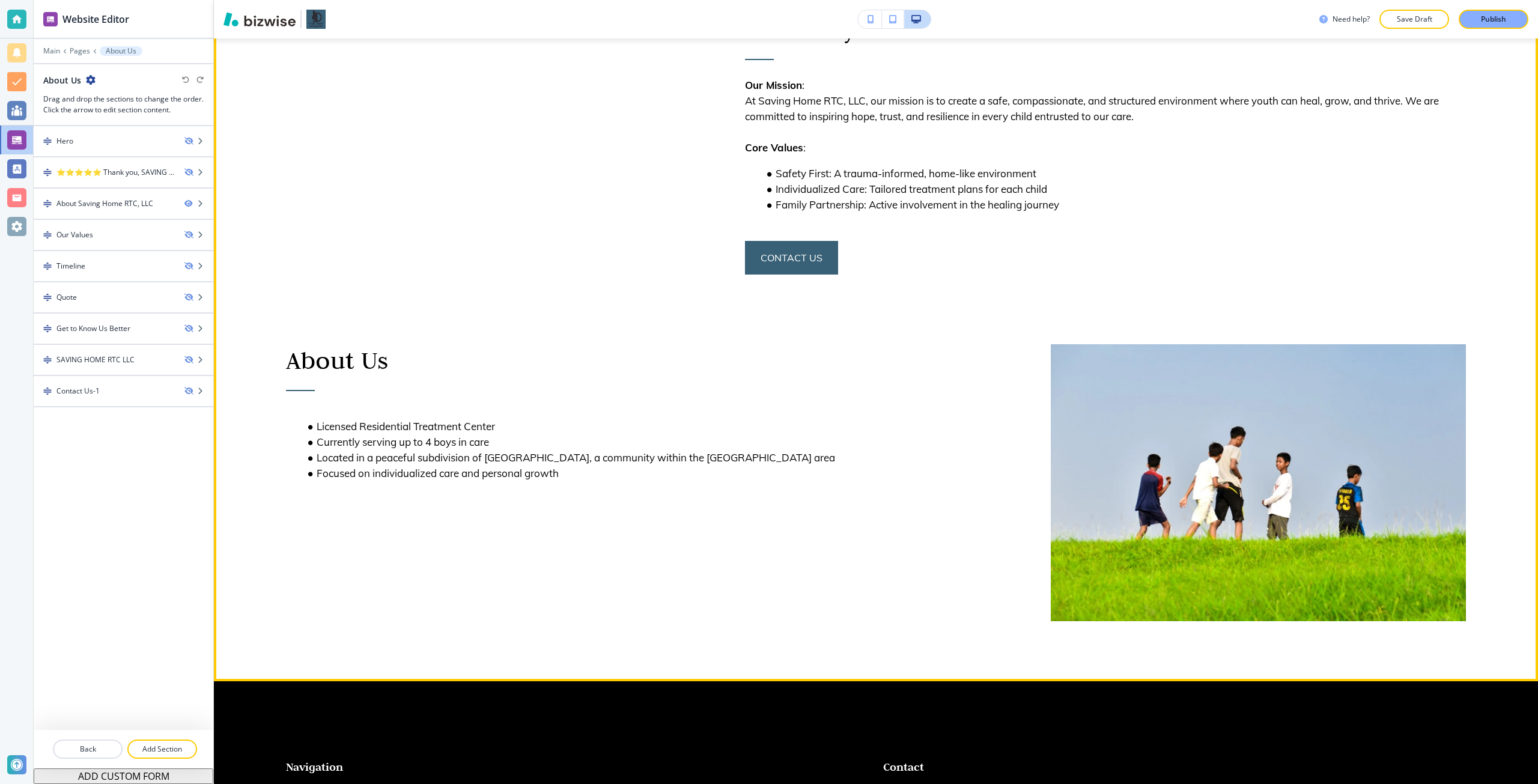
scroll to position [301, 0]
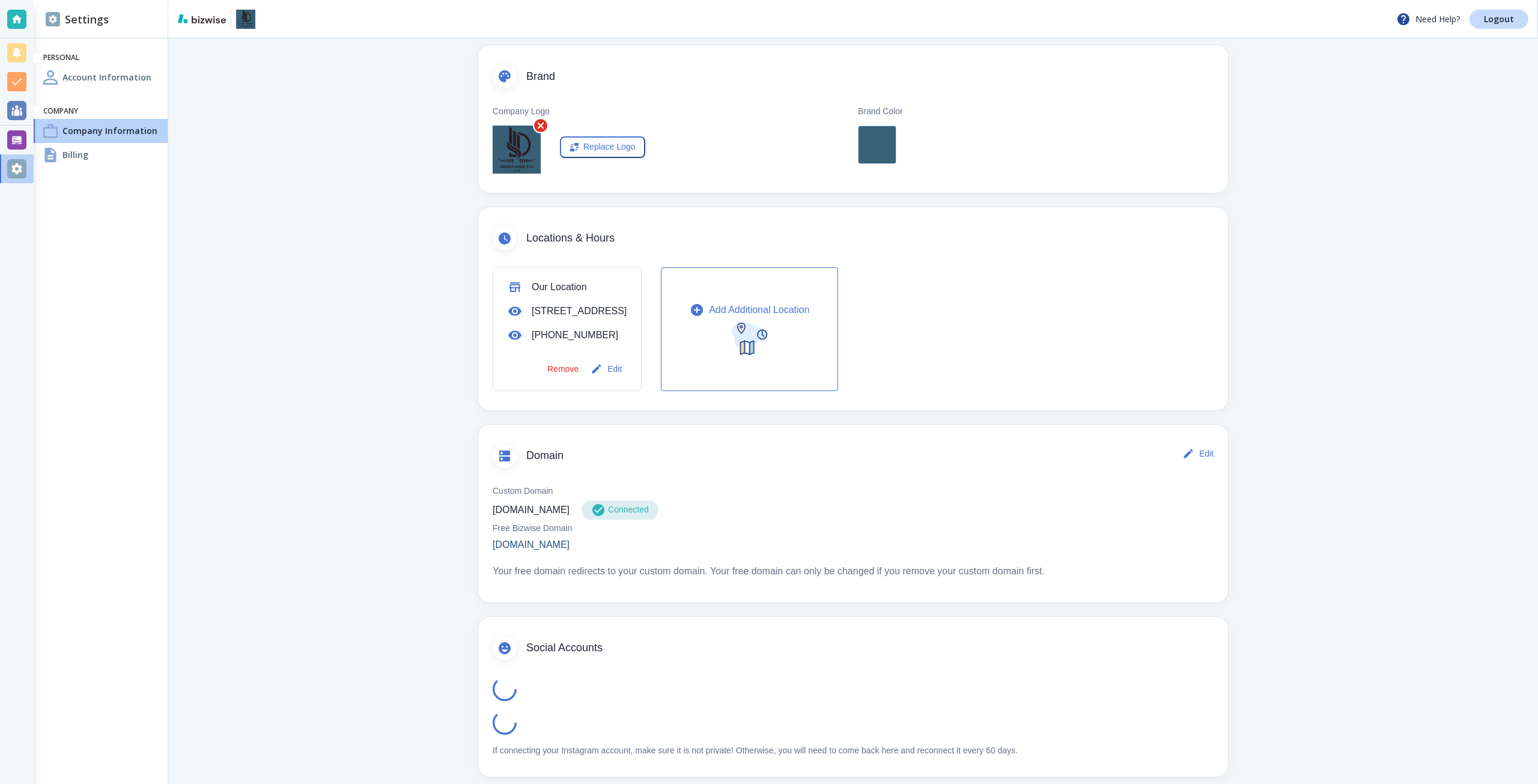
scroll to position [248, 0]
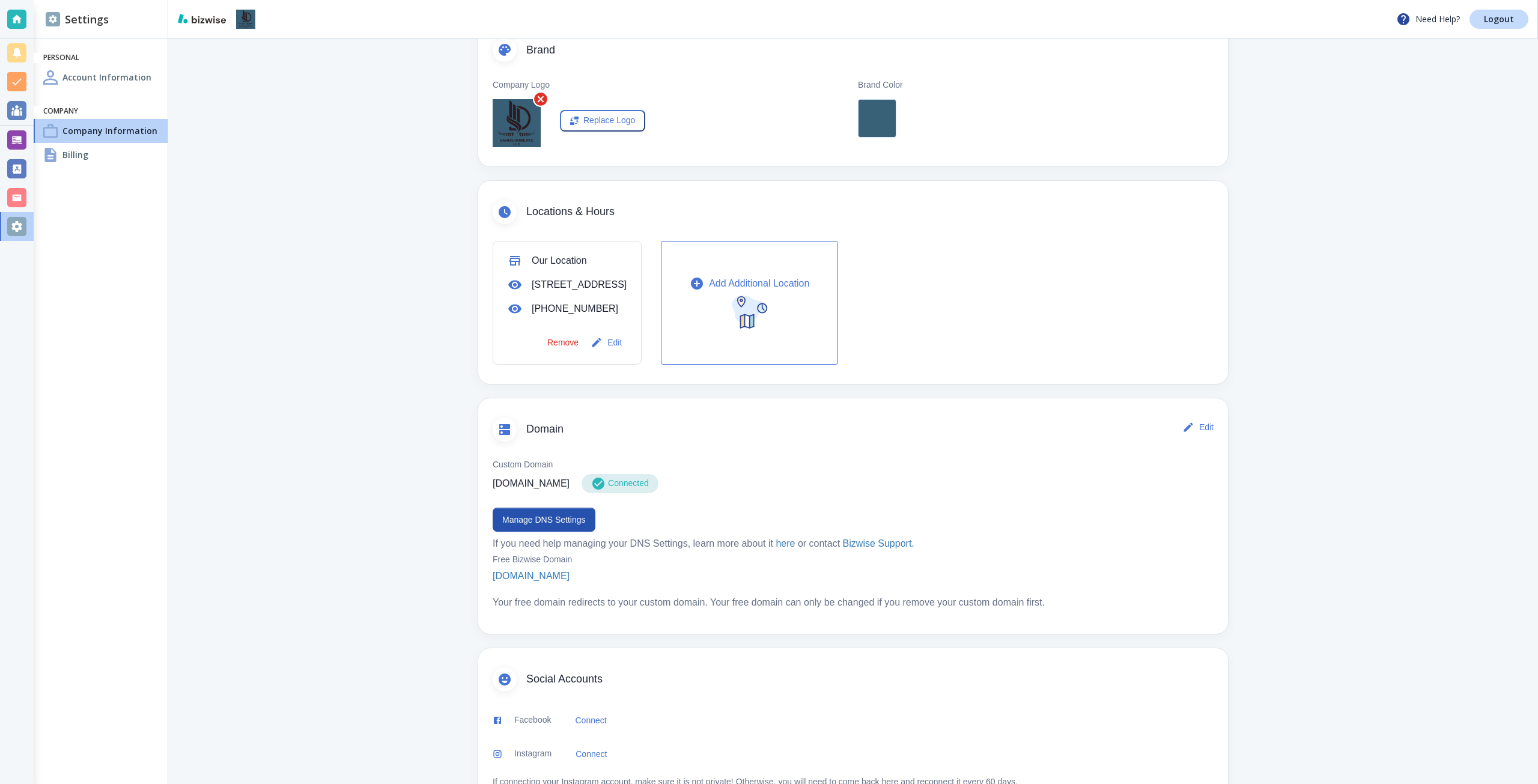
drag, startPoint x: 562, startPoint y: 502, endPoint x: 539, endPoint y: 500, distance: 23.1
click at [539, 491] on p "[DOMAIN_NAME]" at bounding box center [531, 484] width 77 height 15
click at [575, 532] on button "Manage DNS Settings" at bounding box center [544, 519] width 102 height 24
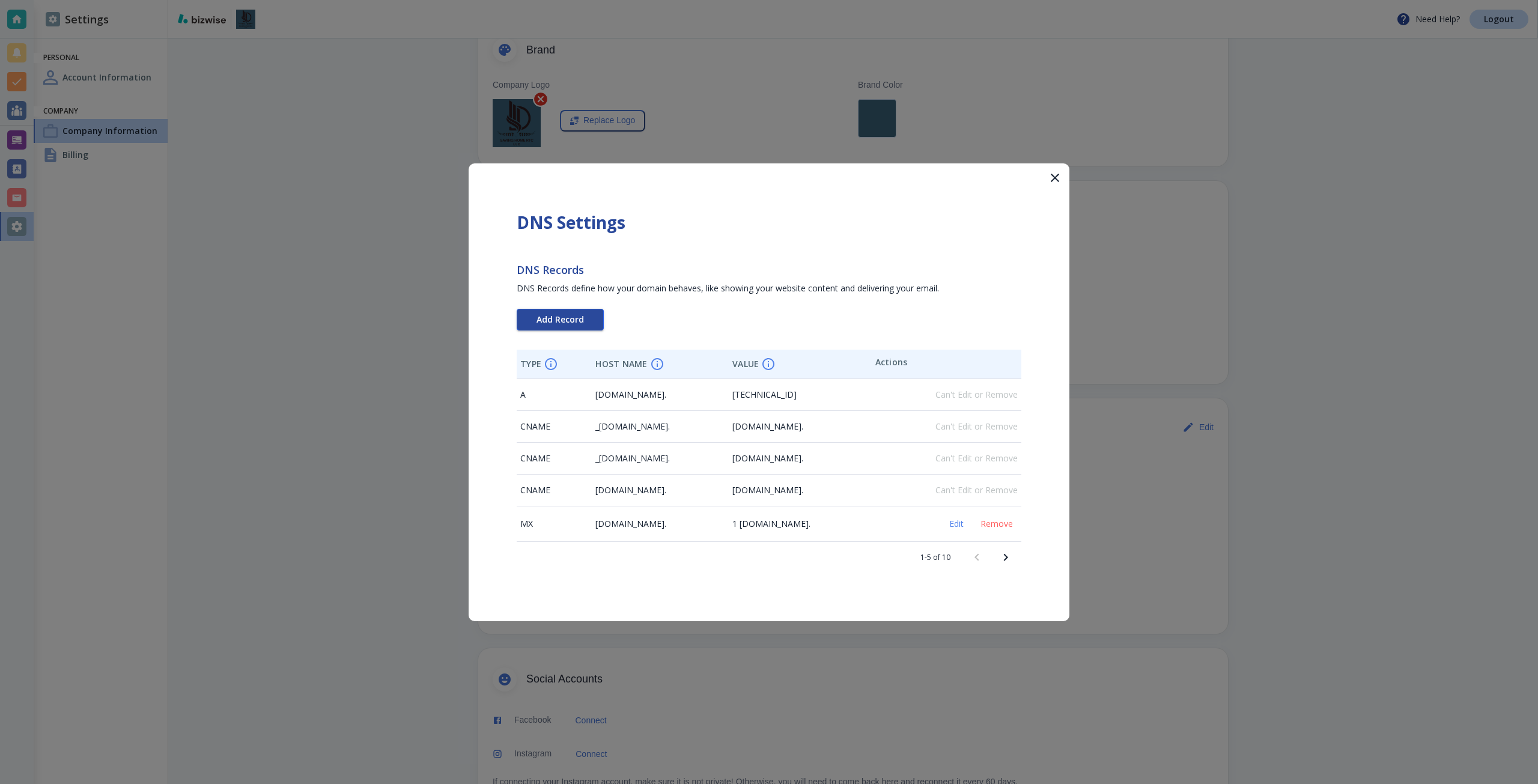
click at [555, 321] on span "Add Record" at bounding box center [560, 319] width 47 height 8
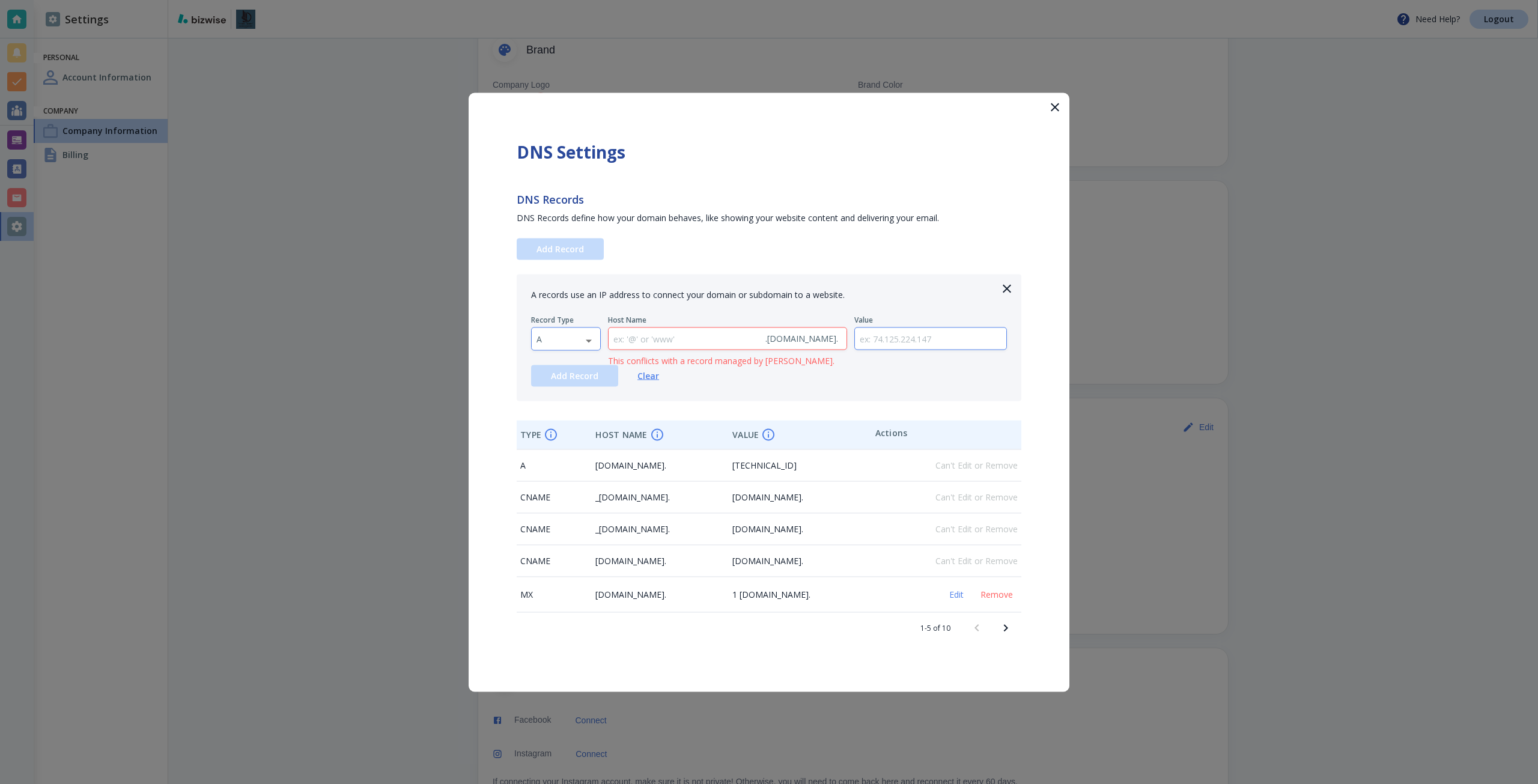
click at [566, 0] on body "Need Help? Logout Settings Personal Account Information Company Company Informa…" at bounding box center [769, 0] width 1538 height 0
click at [587, 415] on li "TXT" at bounding box center [566, 416] width 69 height 19
type input "TXT"
click at [896, 340] on input "text" at bounding box center [931, 338] width 152 height 22
paste input "google-site-verification=LoZNgVQcquHQT1DEhXANW6lwju18PF6OKWJ5IDT8Yl0"
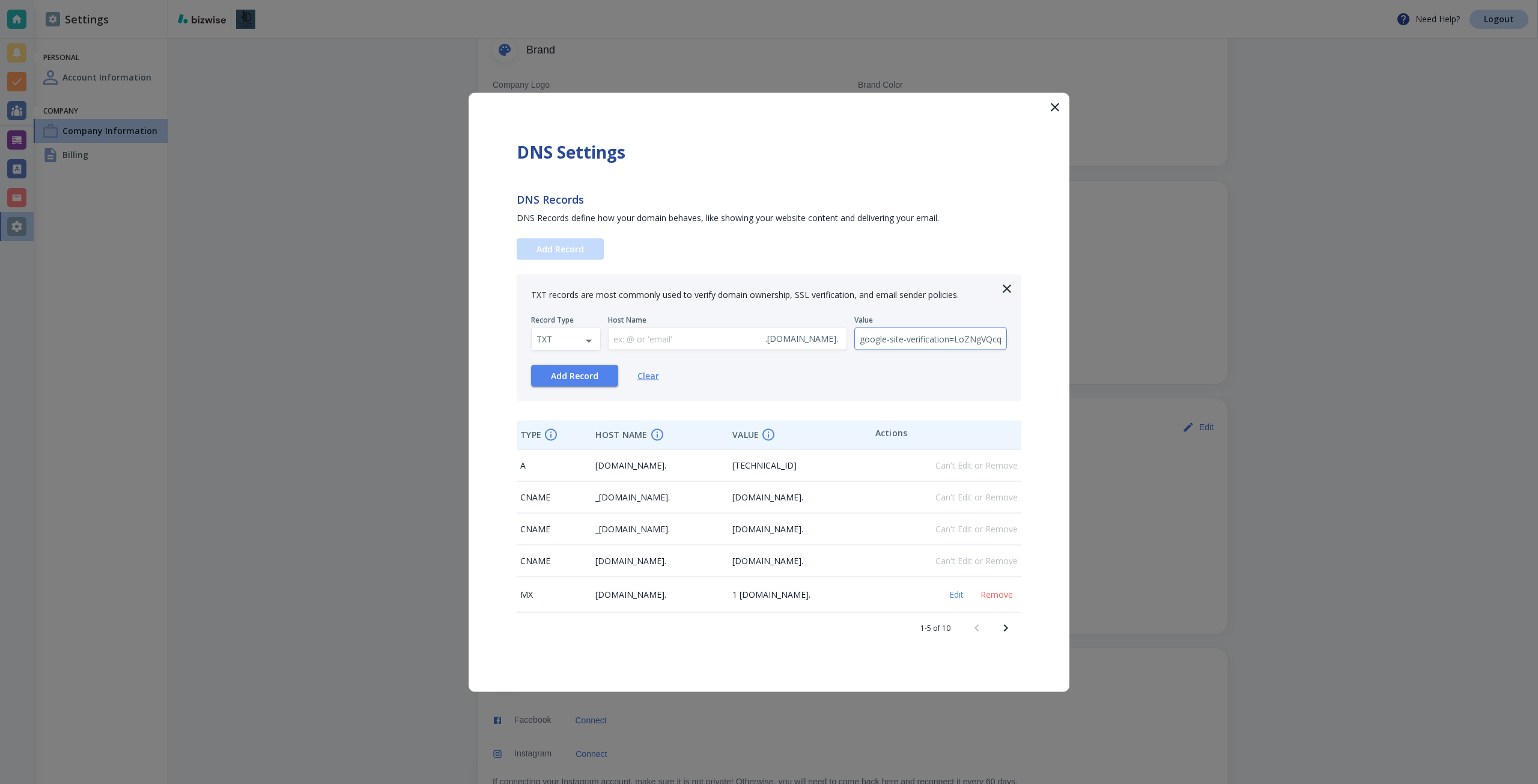
scroll to position [0, 170]
type input "google-site-verification=LoZNgVQcquHQT1DEhXANW6lwju18PF6OKWJ5IDT8Yl0"
click at [568, 382] on button "Add Record" at bounding box center [575, 375] width 87 height 21
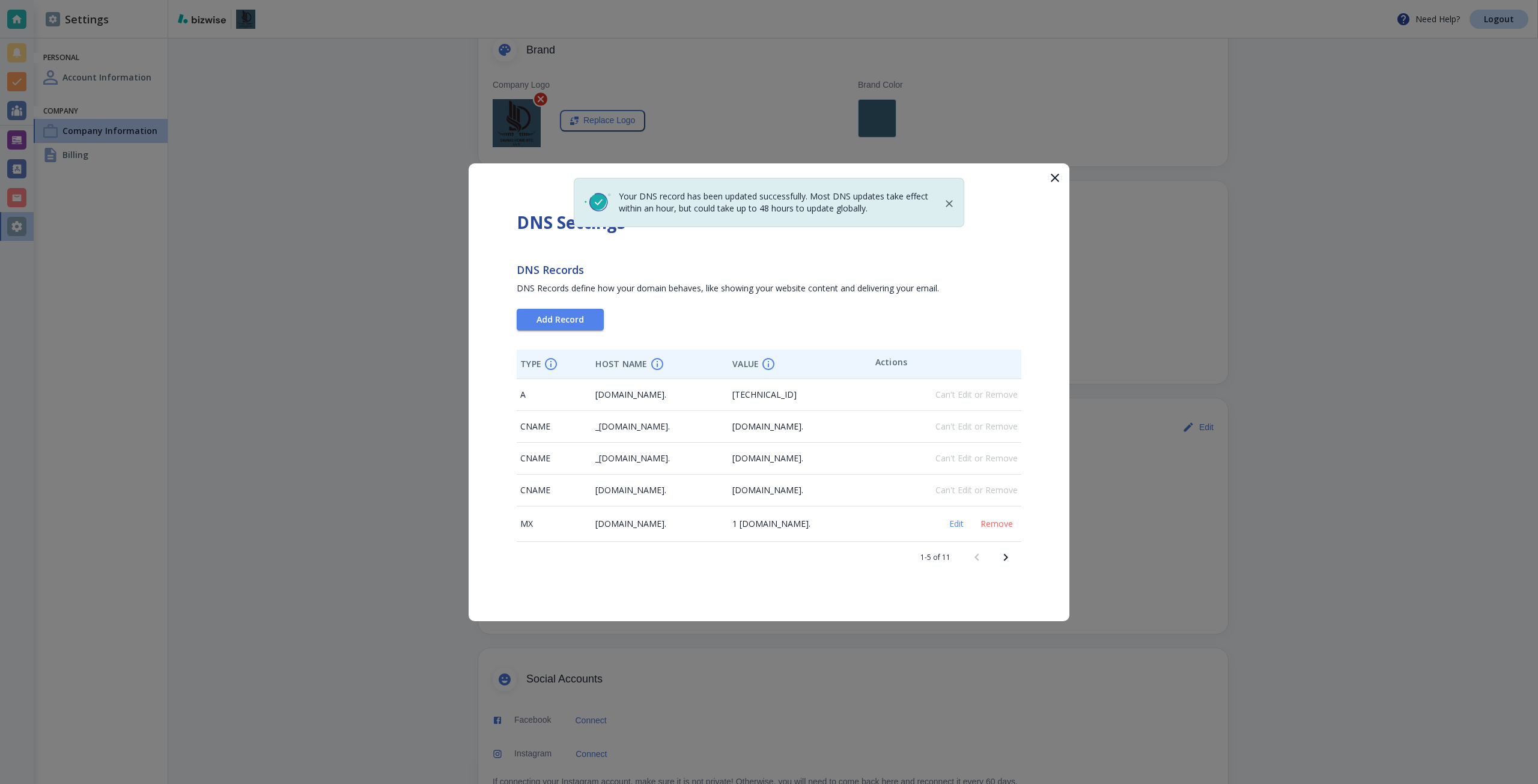
click at [1013, 559] on icon "Next page" at bounding box center [1006, 558] width 15 height 15
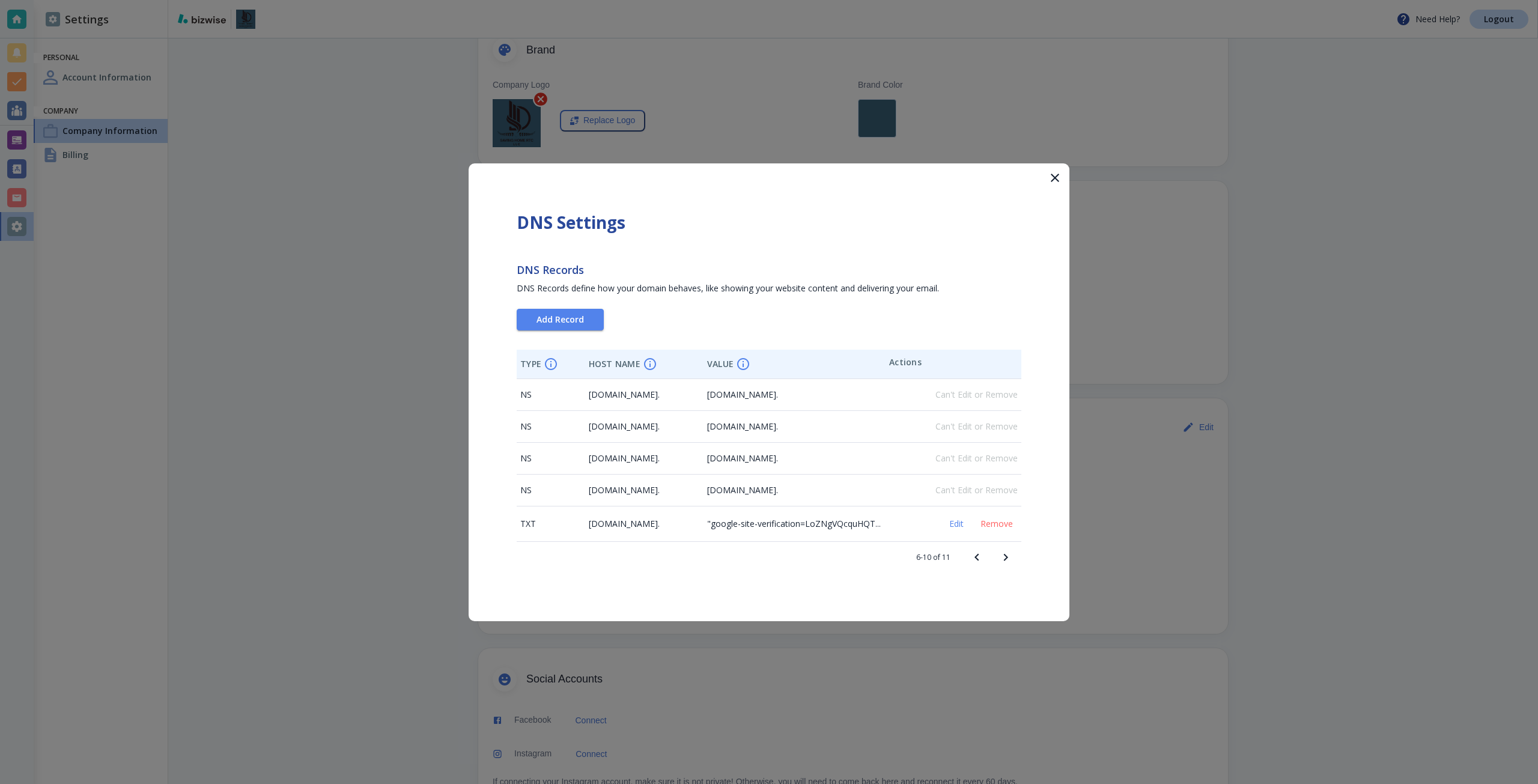
click at [975, 556] on icon "Previous page" at bounding box center [977, 558] width 15 height 15
click at [1097, 449] on div at bounding box center [769, 392] width 1538 height 784
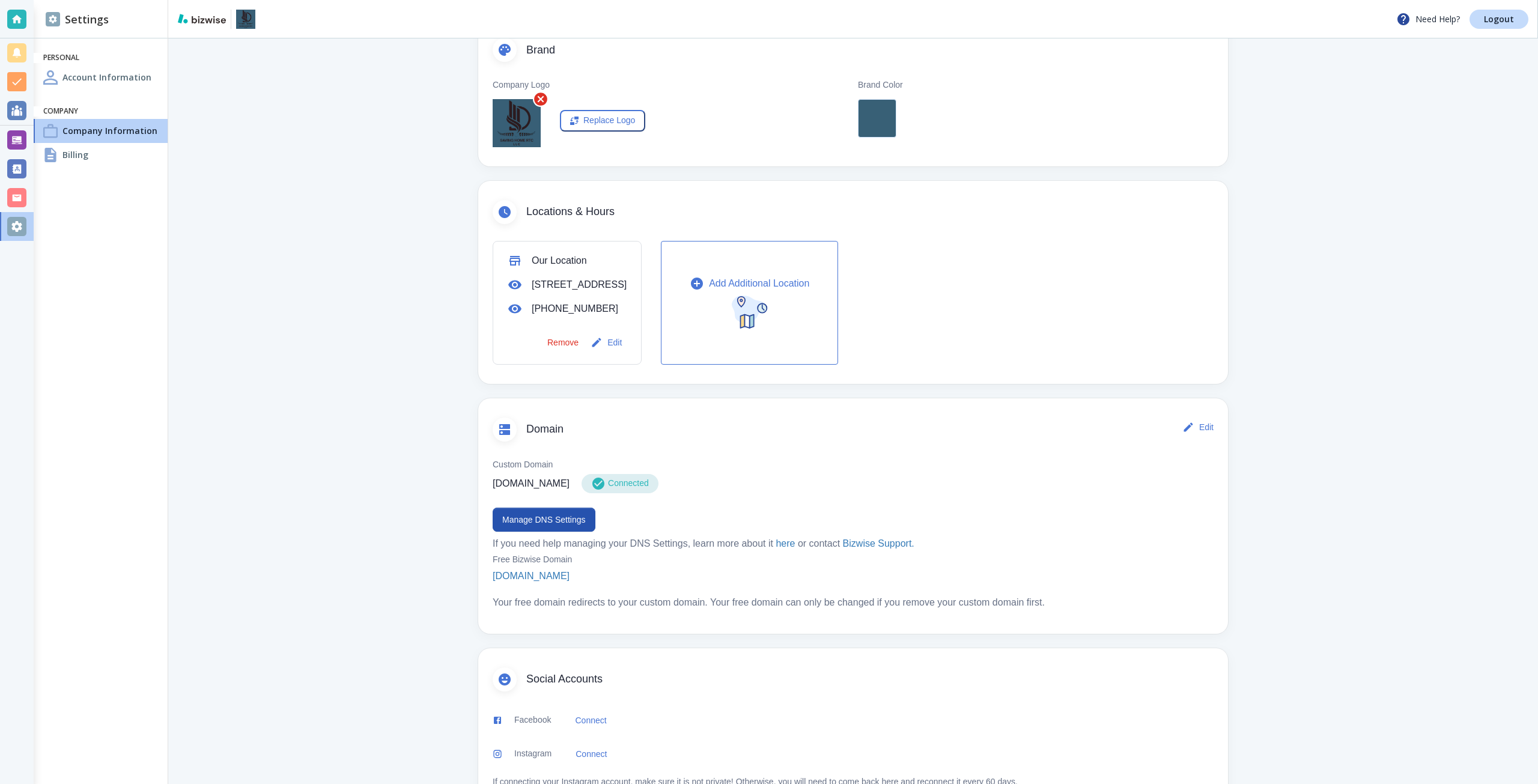
click at [17, 141] on div at bounding box center [17, 140] width 19 height 19
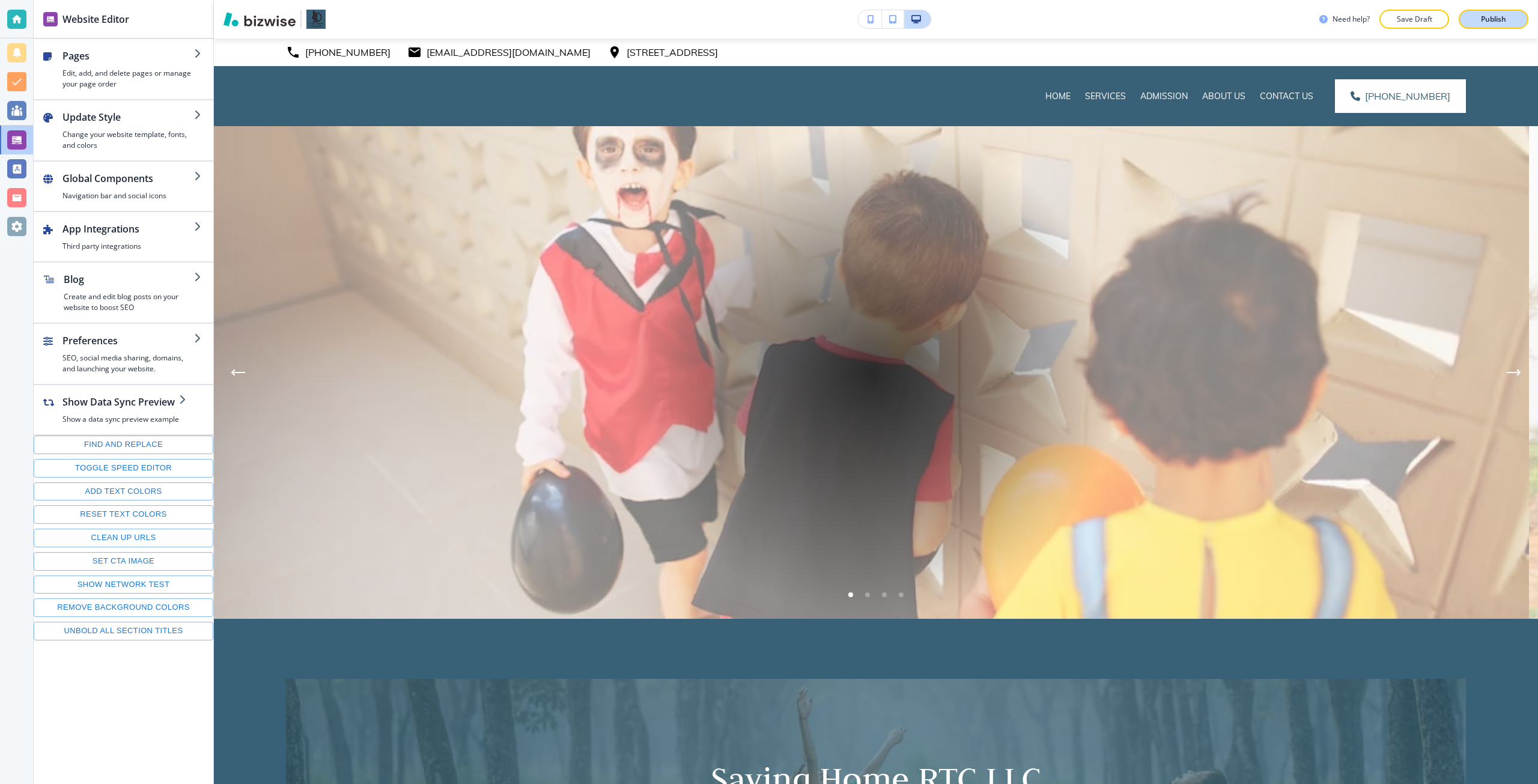
click at [1488, 24] on p "Publish" at bounding box center [1494, 19] width 25 height 11
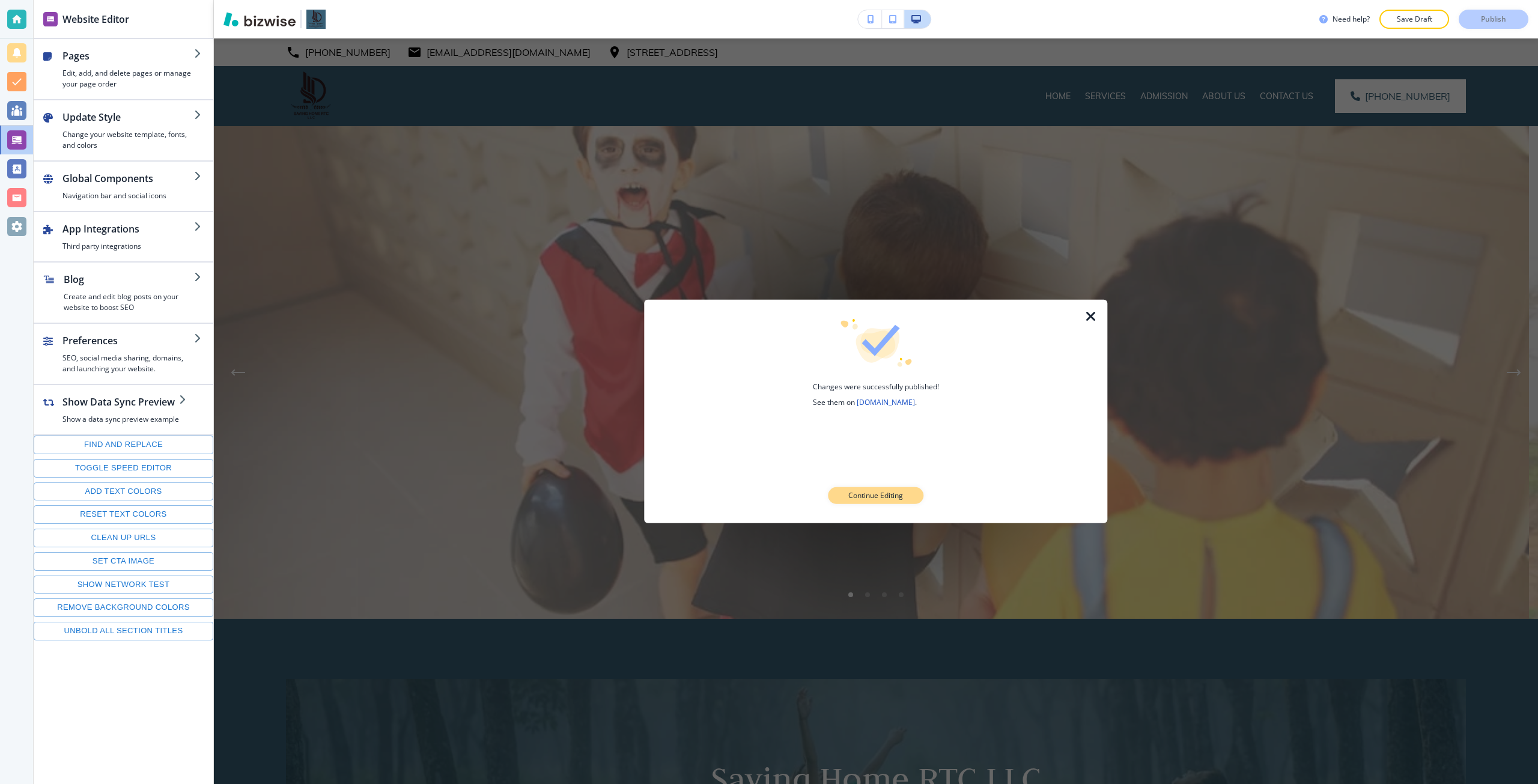
click at [916, 496] on button "Continue Editing" at bounding box center [876, 495] width 96 height 17
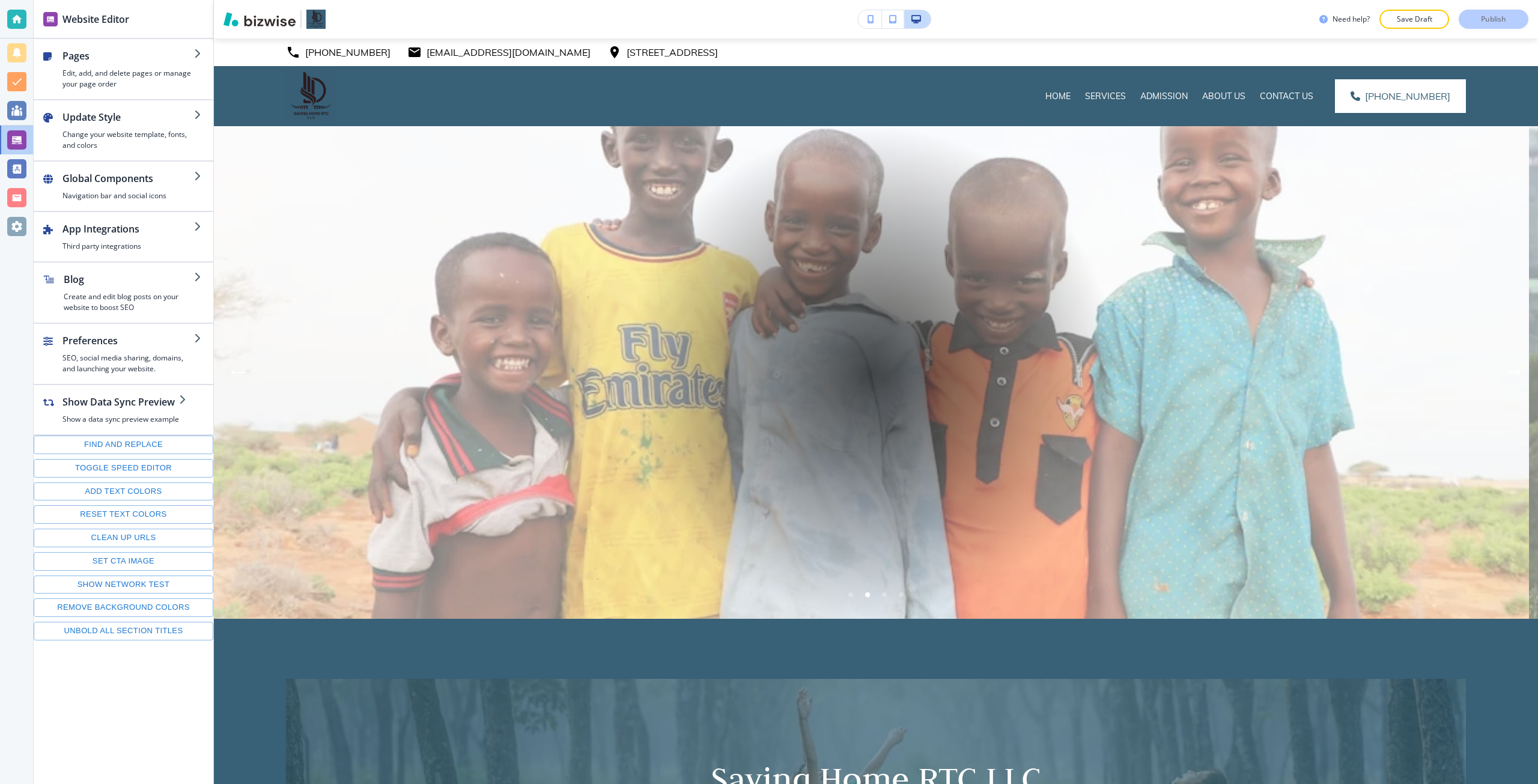
click at [882, 597] on li "Go to slide 3" at bounding box center [884, 595] width 17 height 17
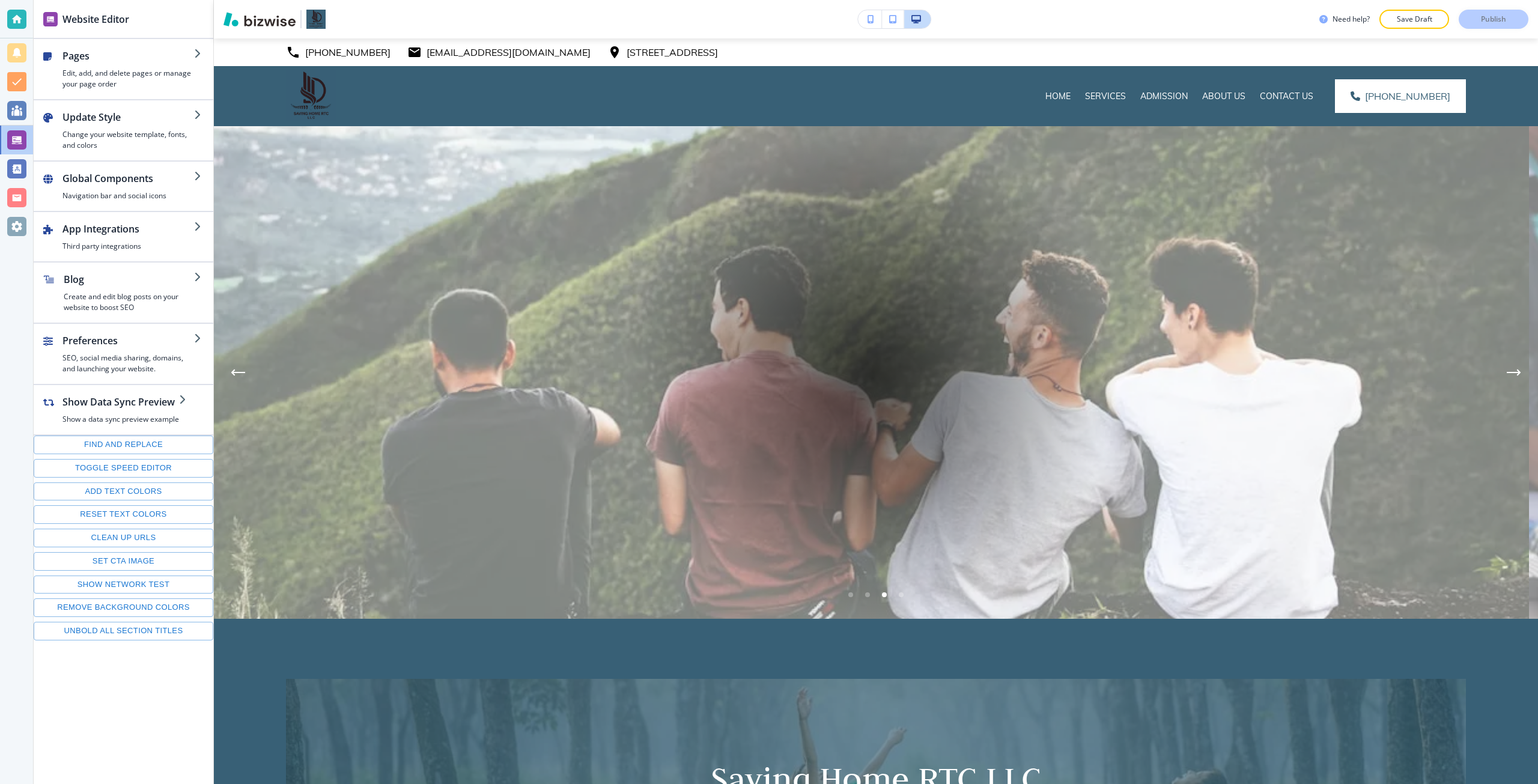
click at [899, 597] on li "Go to slide 4" at bounding box center [901, 595] width 17 height 17
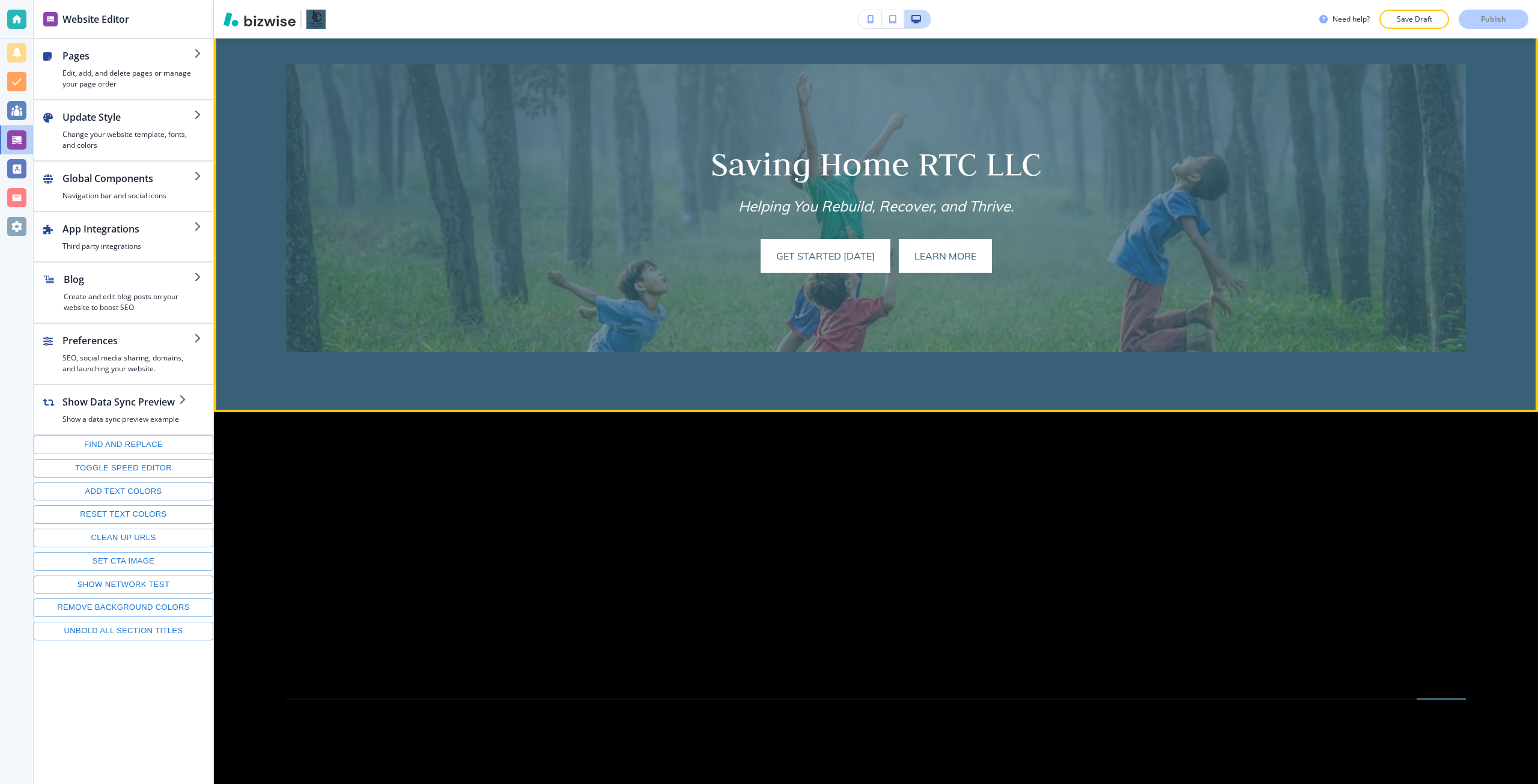
scroll to position [667, 0]
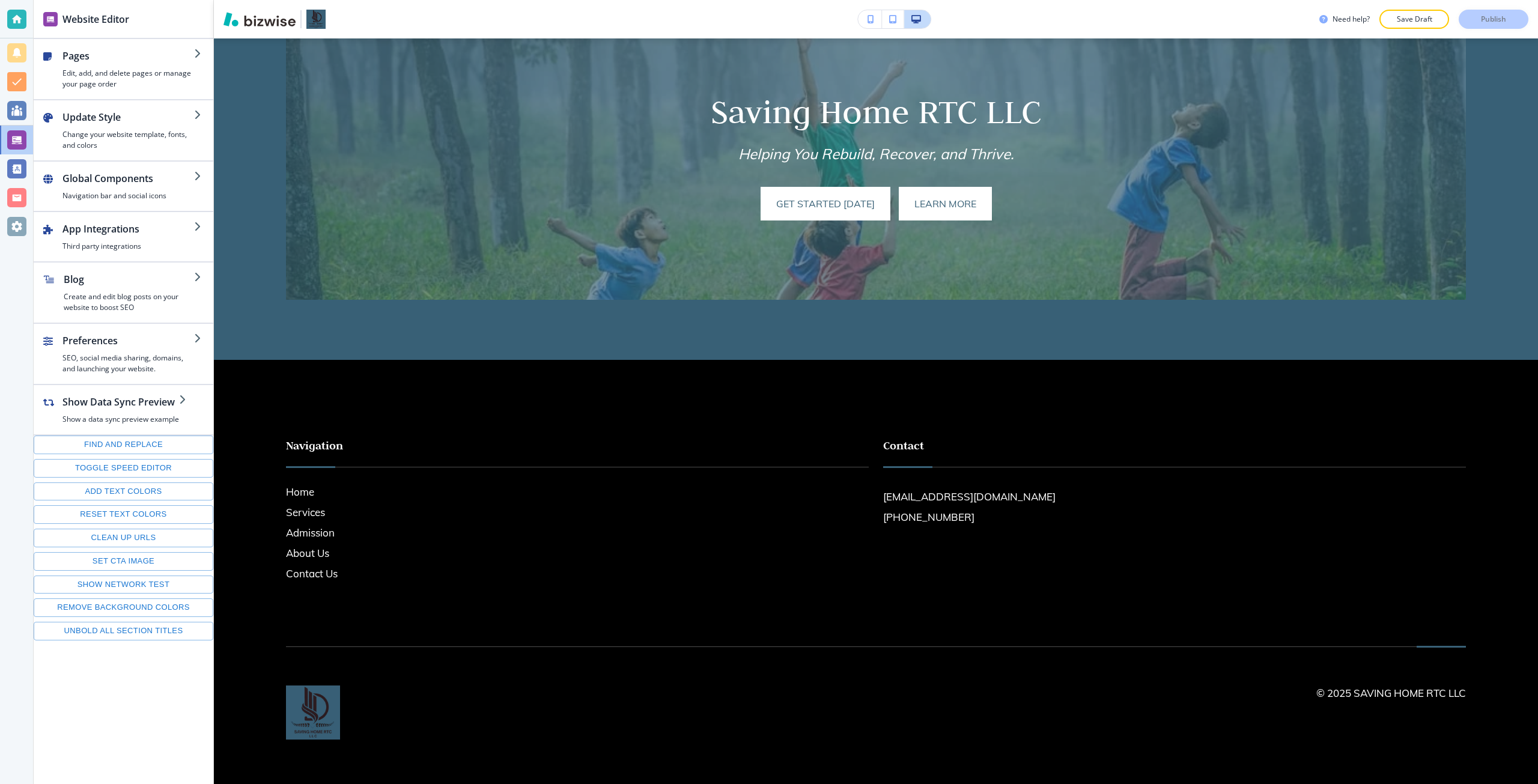
click at [18, 226] on div at bounding box center [17, 226] width 19 height 19
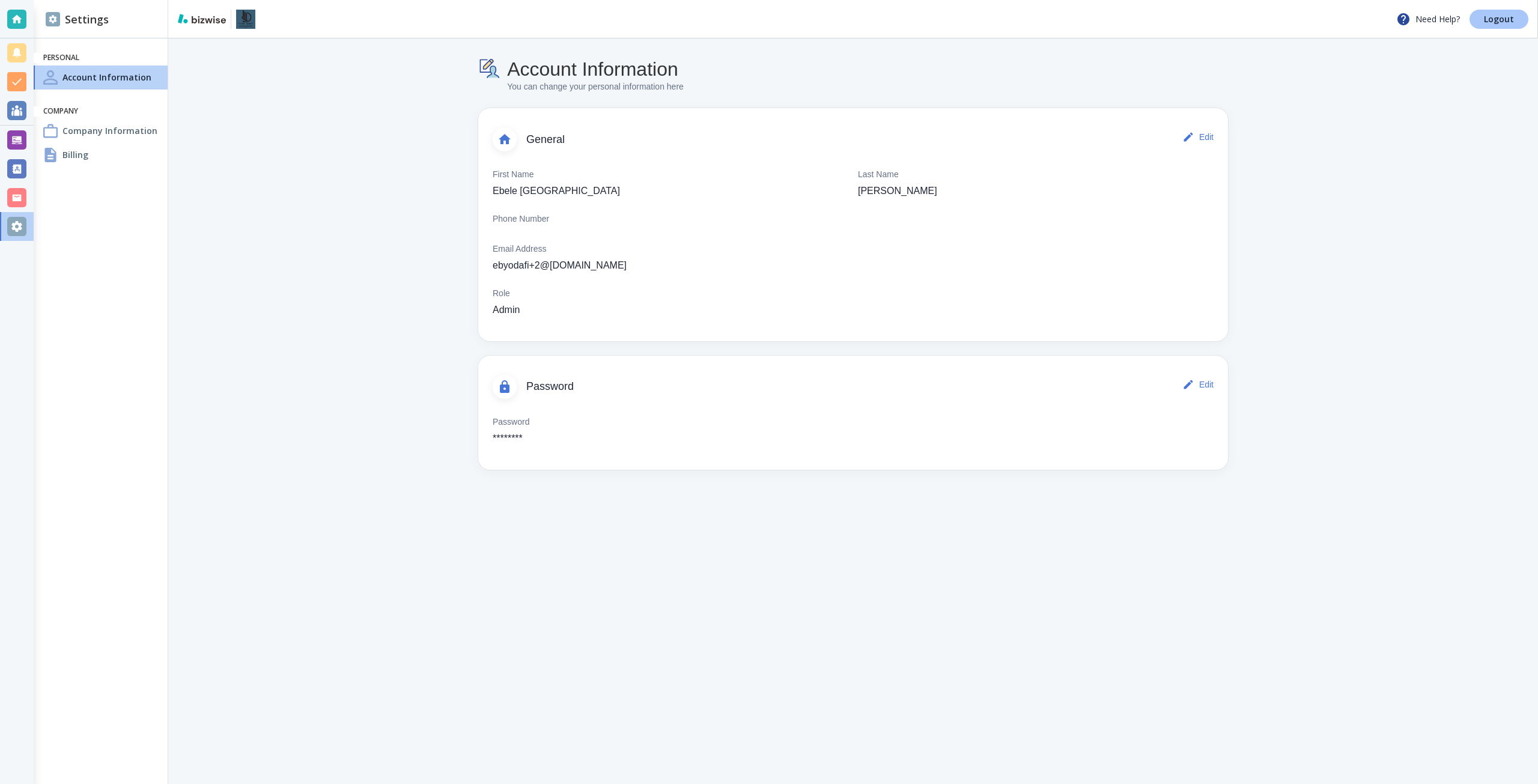
click at [1497, 25] on link "Logout" at bounding box center [1499, 19] width 59 height 19
